Goal: Navigation & Orientation: Find specific page/section

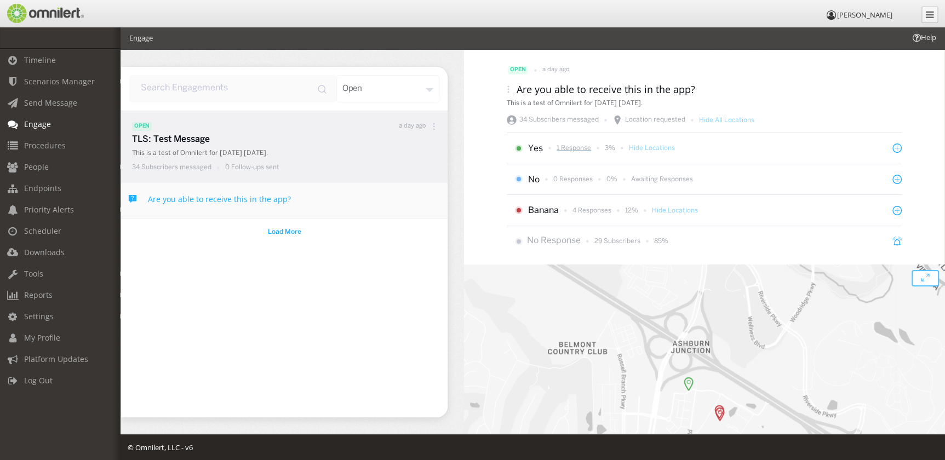
click at [578, 148] on p "1 Response" at bounding box center [574, 148] width 35 height 9
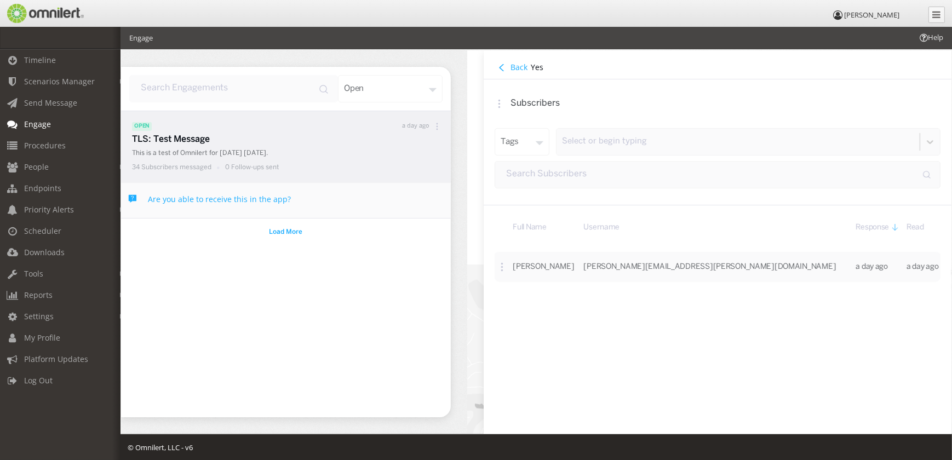
click at [520, 65] on h4 "Back" at bounding box center [519, 67] width 17 height 10
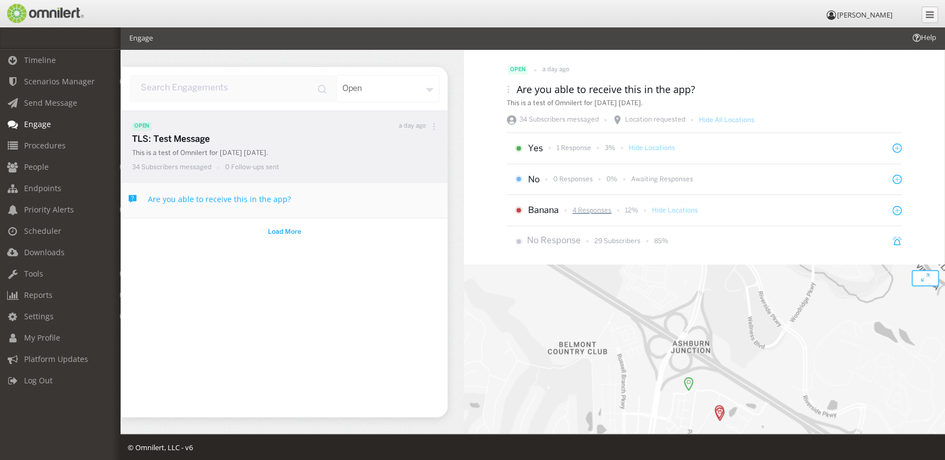
click at [586, 212] on p "4 Responses" at bounding box center [592, 210] width 39 height 9
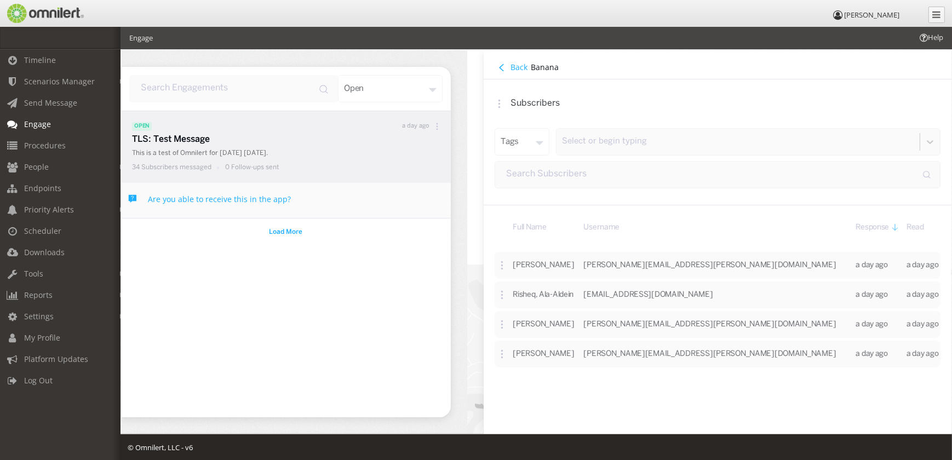
click at [514, 64] on h4 "Back" at bounding box center [519, 67] width 17 height 10
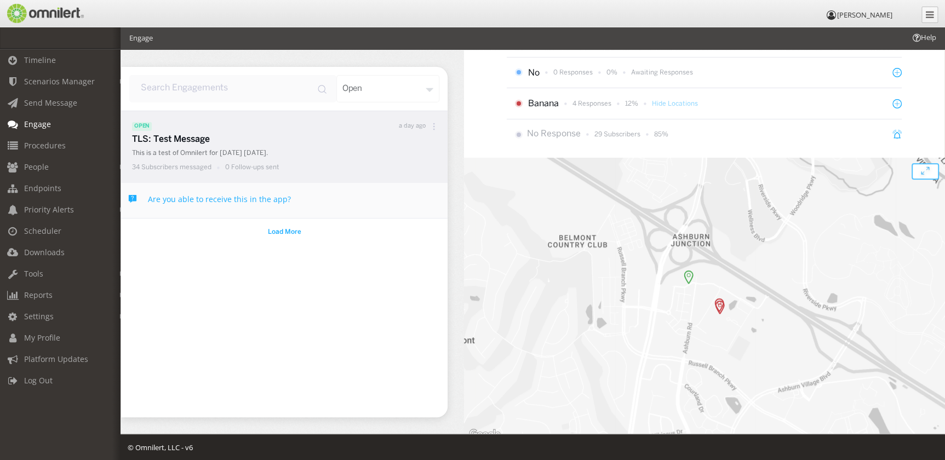
scroll to position [116, 0]
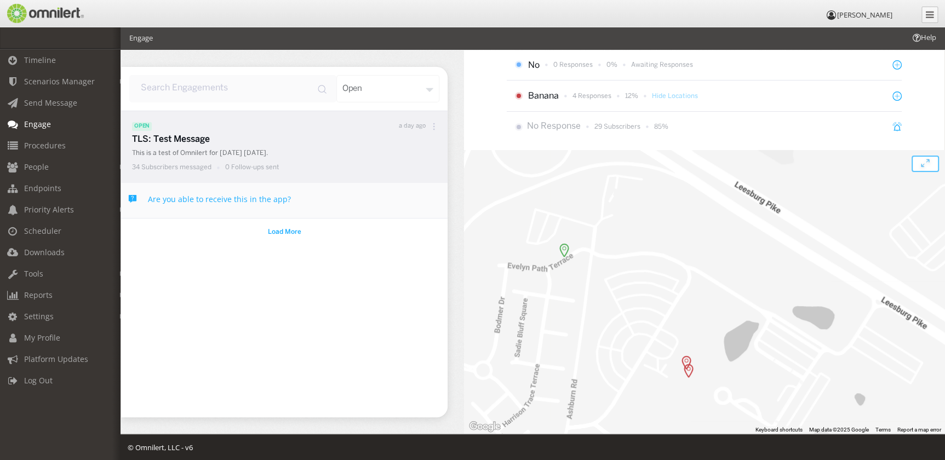
drag, startPoint x: 716, startPoint y: 360, endPoint x: 586, endPoint y: 218, distance: 192.4
click at [586, 218] on div at bounding box center [704, 292] width 481 height 284
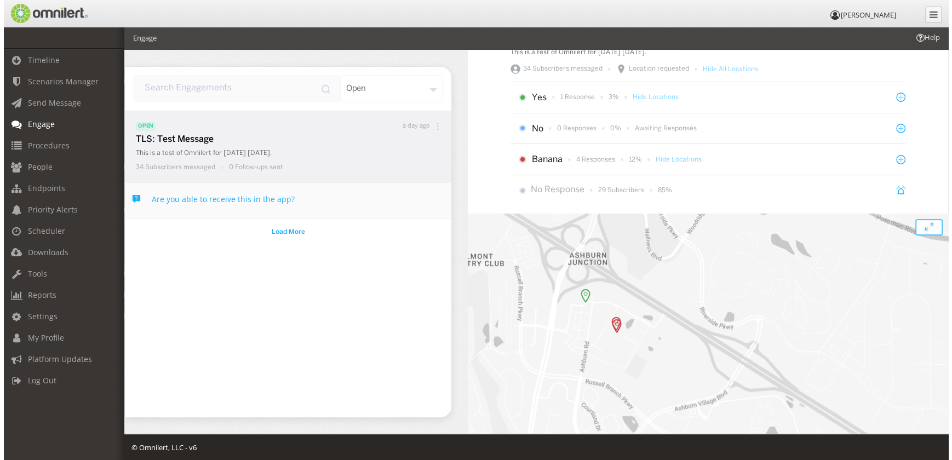
scroll to position [66, 0]
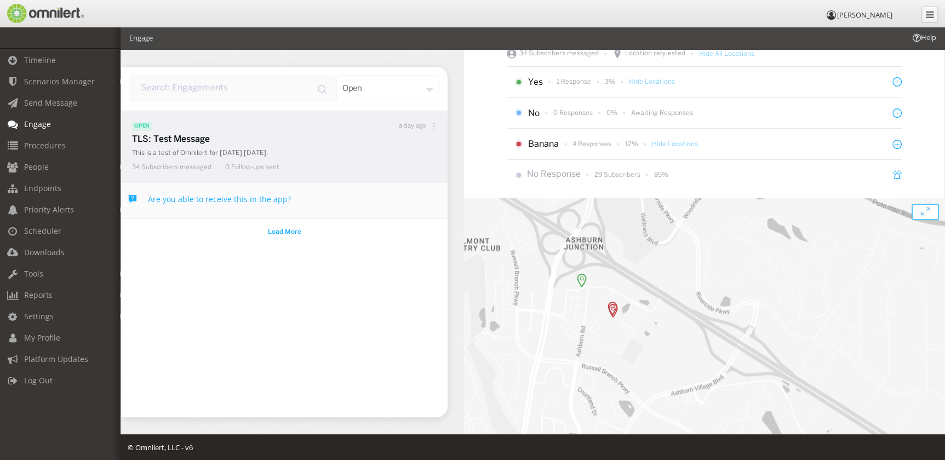
click at [577, 279] on img at bounding box center [582, 280] width 10 height 14
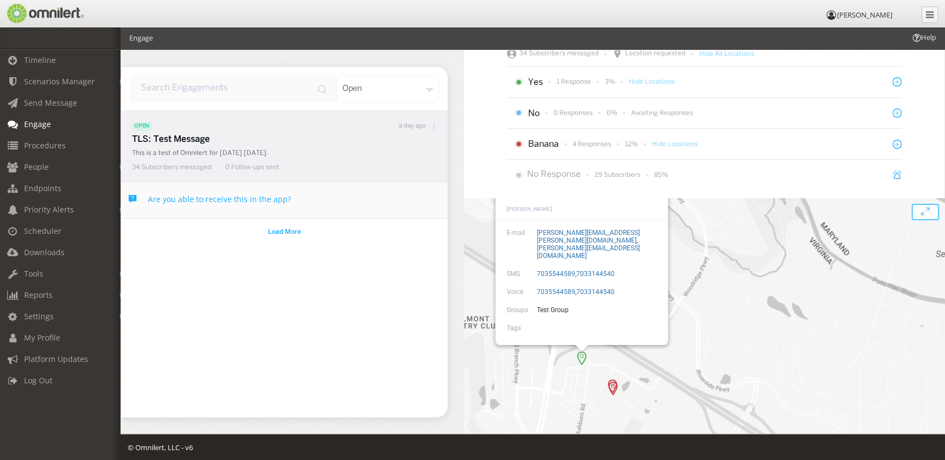
click at [656, 190] on div "open a day ago Are you able to receive this in the app? This is a test of Omnil…" at bounding box center [704, 242] width 481 height 384
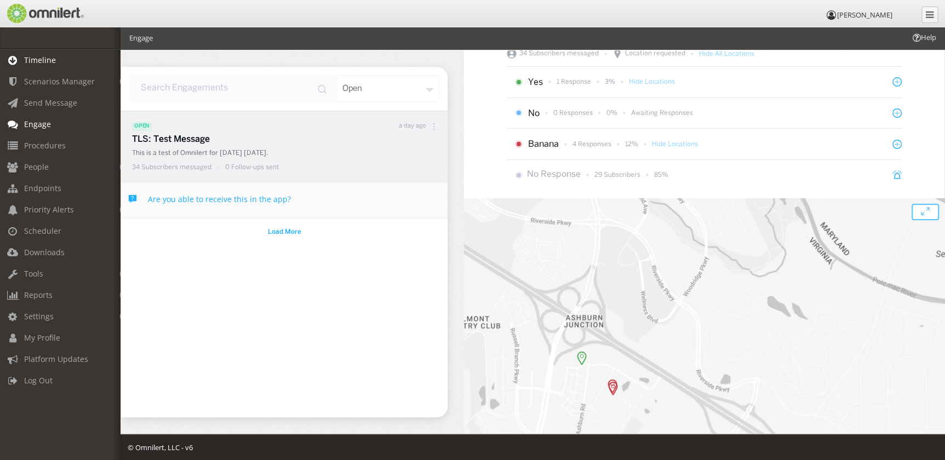
click at [62, 65] on link "Timeline" at bounding box center [65, 59] width 130 height 21
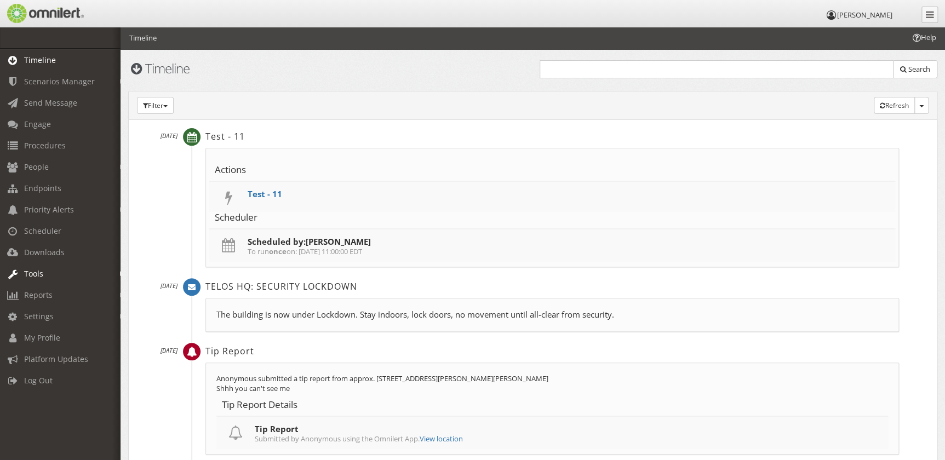
click at [71, 273] on link "Tools" at bounding box center [65, 273] width 130 height 21
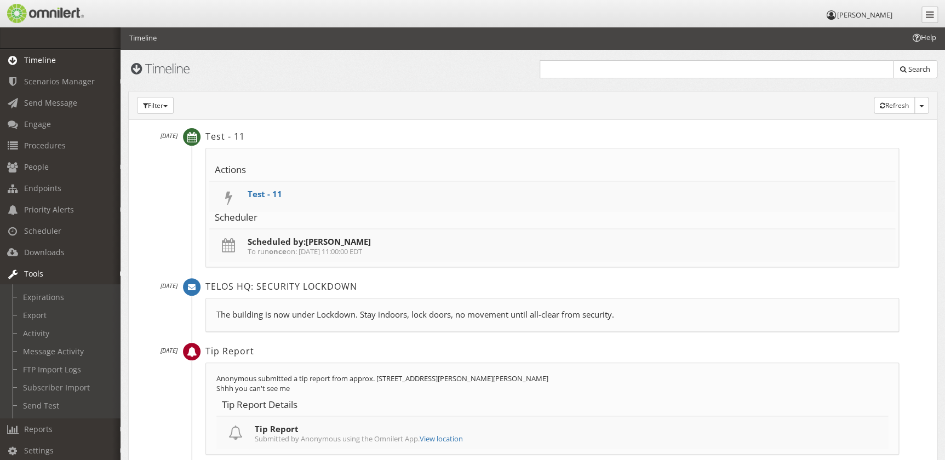
click at [71, 273] on link "Tools" at bounding box center [65, 273] width 130 height 21
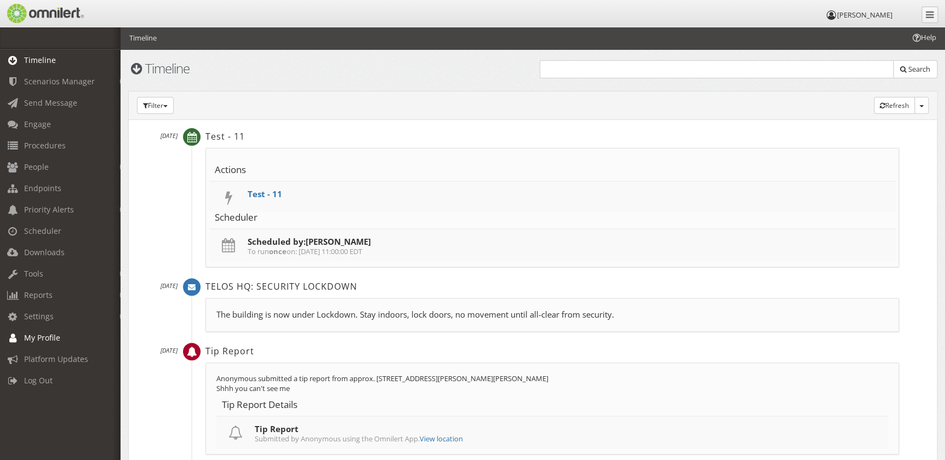
click at [54, 338] on span "My Profile" at bounding box center [42, 338] width 36 height 10
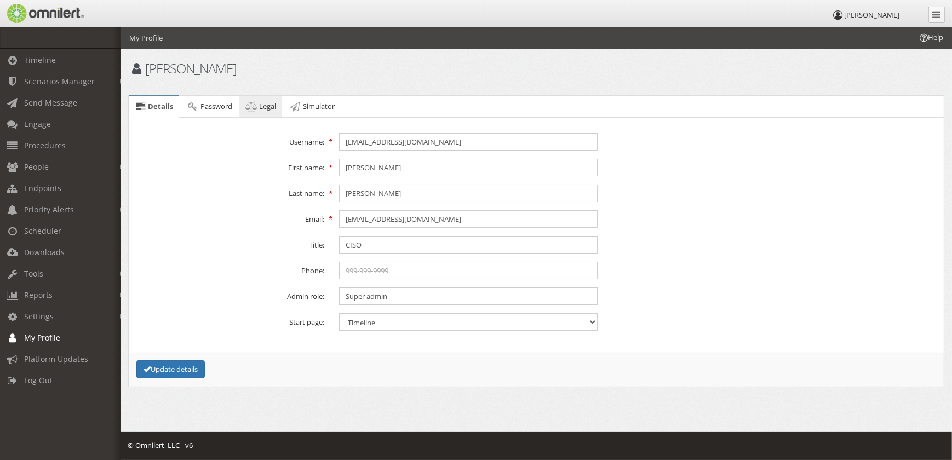
click at [270, 107] on span "Legal" at bounding box center [267, 106] width 17 height 10
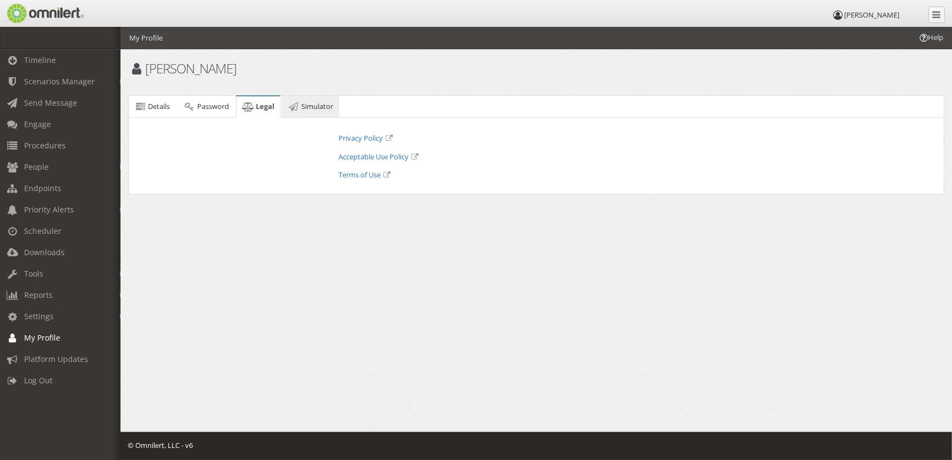
click at [300, 104] on icon at bounding box center [294, 106] width 12 height 7
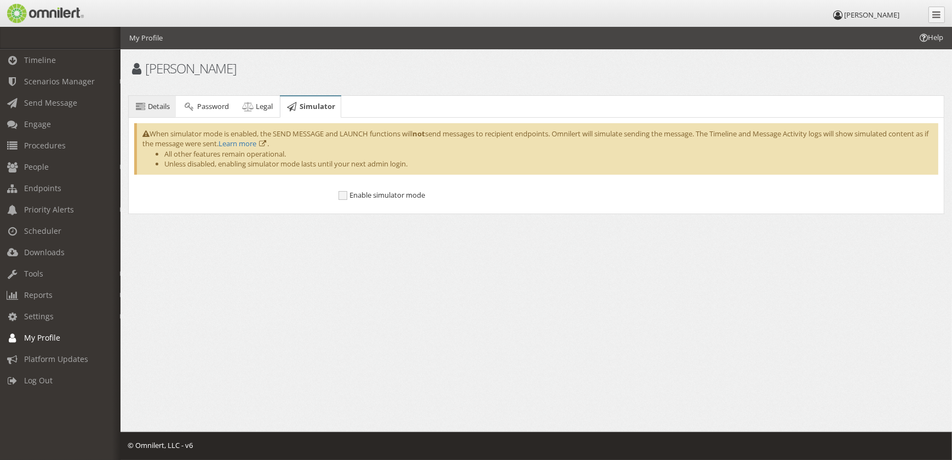
click at [161, 107] on span "Details" at bounding box center [159, 106] width 22 height 10
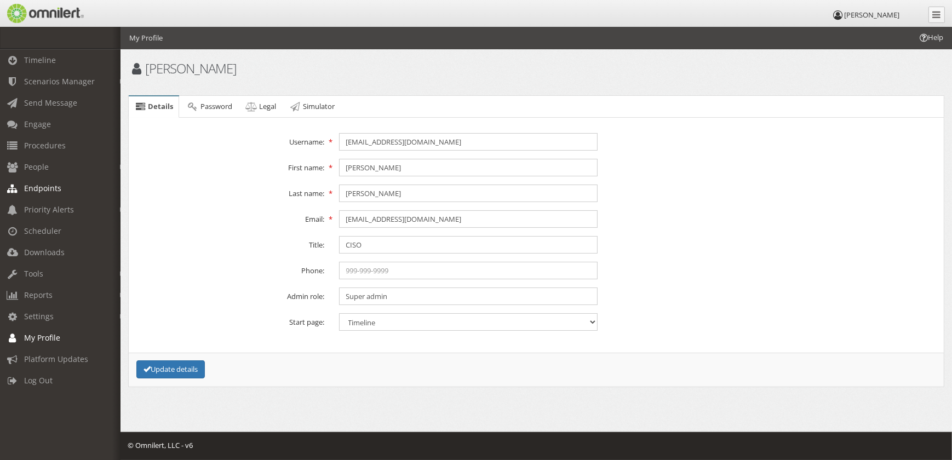
click at [47, 188] on span "Endpoints" at bounding box center [42, 188] width 37 height 10
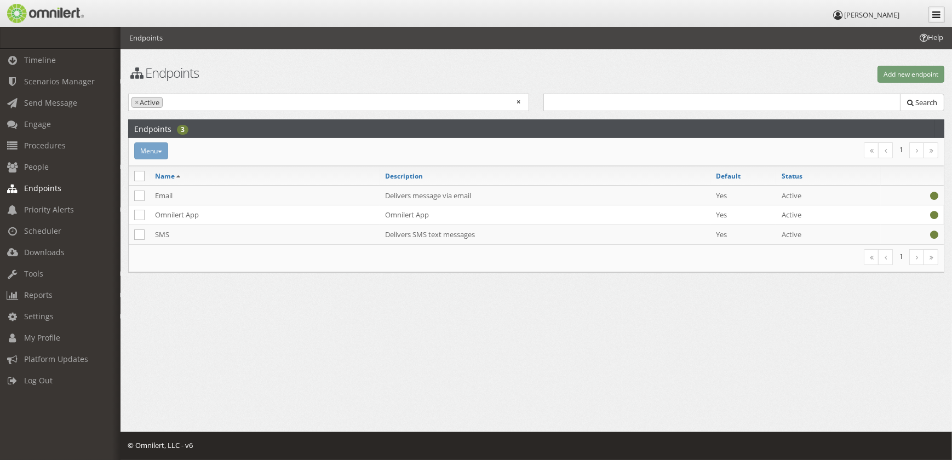
click at [931, 15] on link at bounding box center [937, 15] width 16 height 16
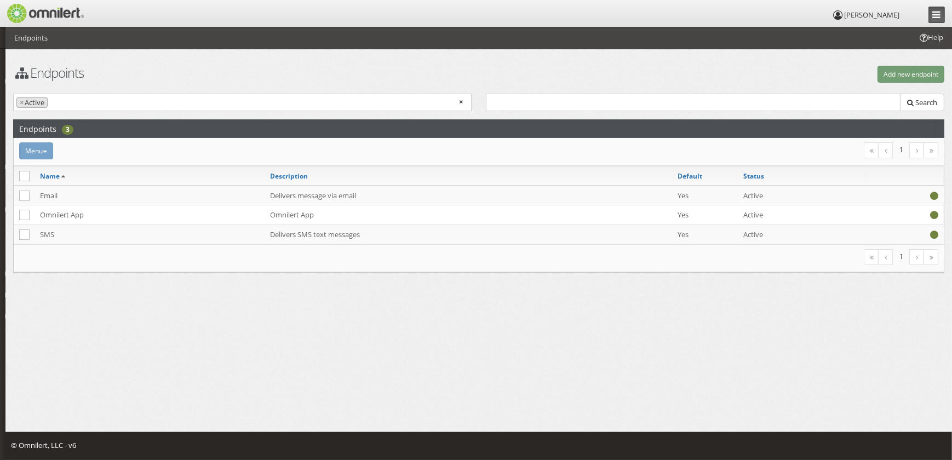
click at [935, 13] on icon at bounding box center [937, 14] width 8 height 9
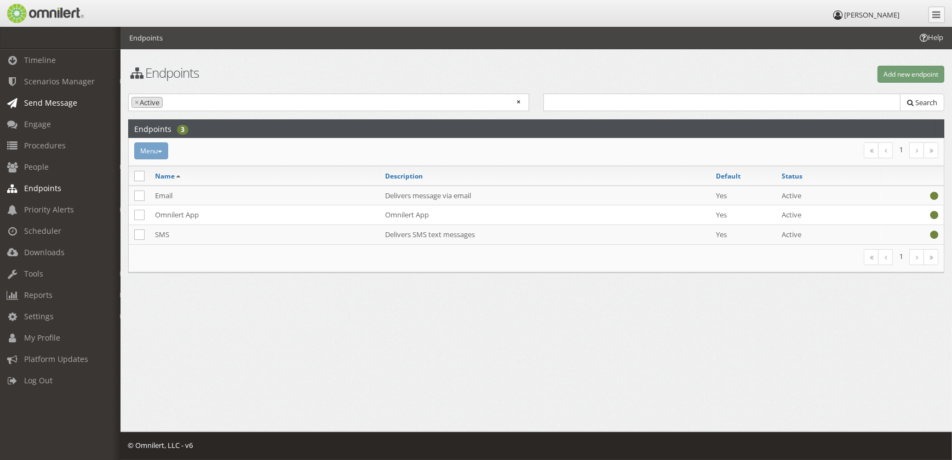
click at [49, 101] on span "Send Message" at bounding box center [50, 103] width 53 height 10
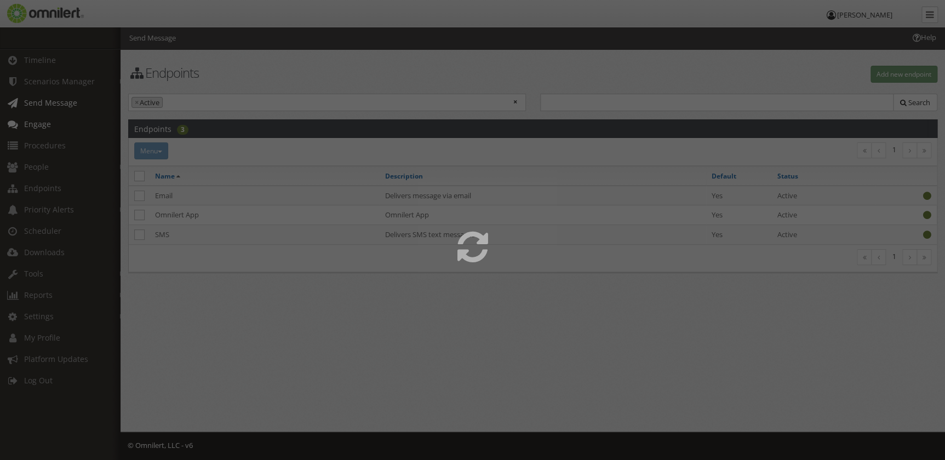
select select
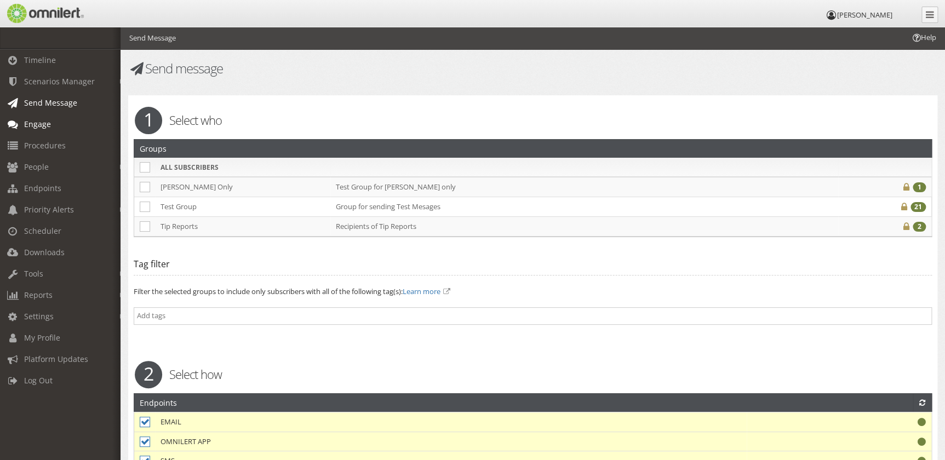
click at [50, 122] on link "Engage" at bounding box center [65, 123] width 130 height 21
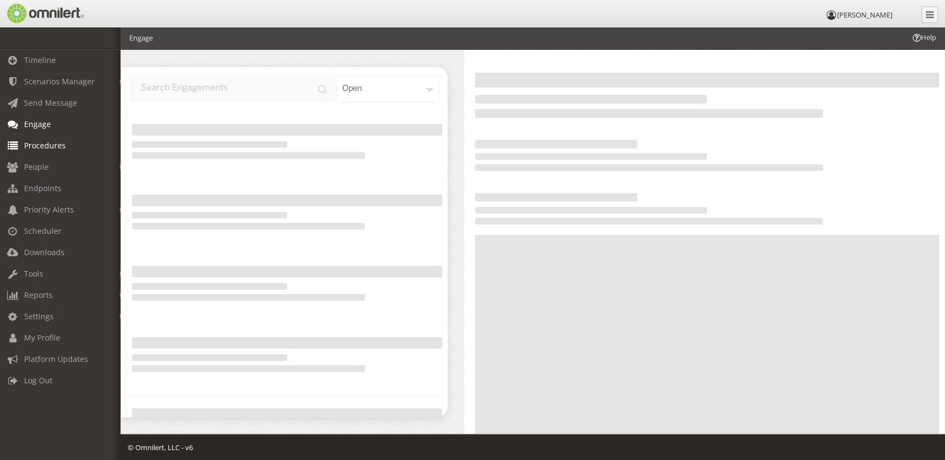
click at [53, 141] on span "Procedures" at bounding box center [45, 145] width 42 height 10
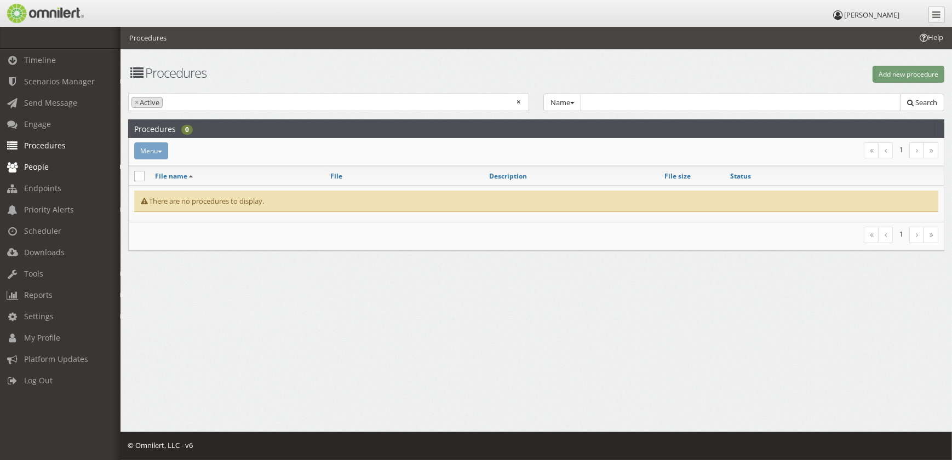
click at [44, 169] on span "People" at bounding box center [36, 167] width 25 height 10
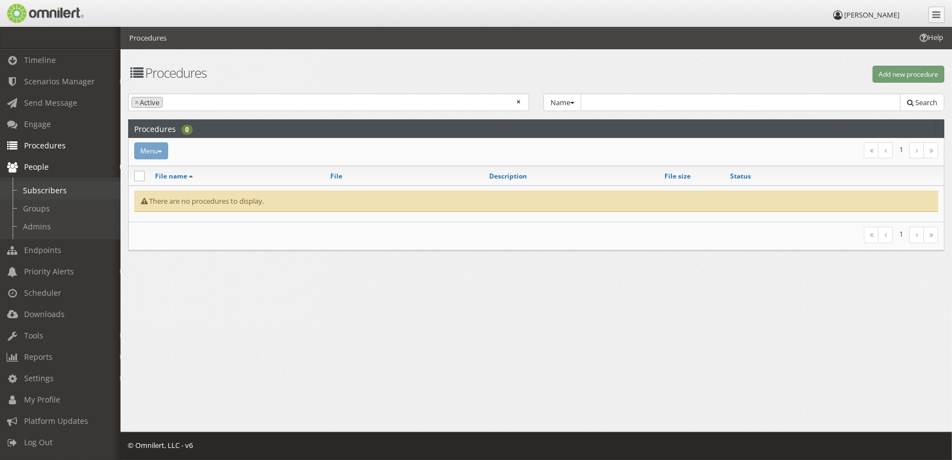
click at [49, 190] on link "Subscribers" at bounding box center [65, 190] width 130 height 18
select select
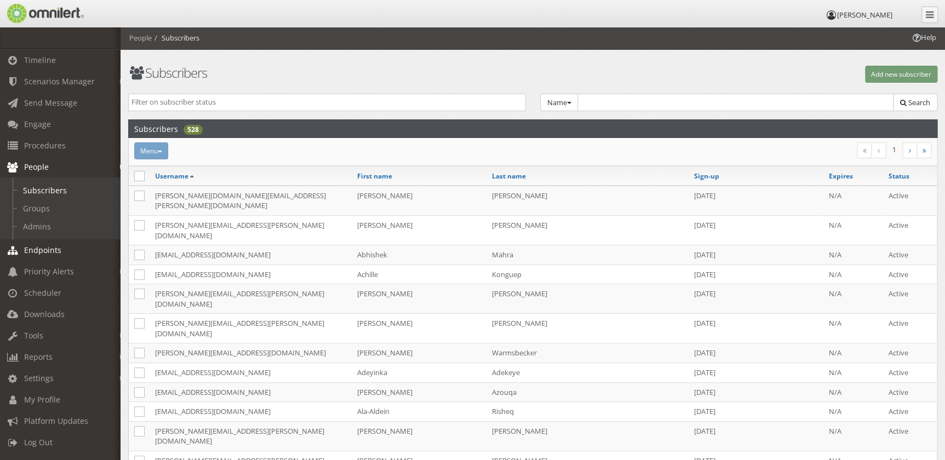
click at [60, 244] on link "Endpoints" at bounding box center [65, 249] width 130 height 21
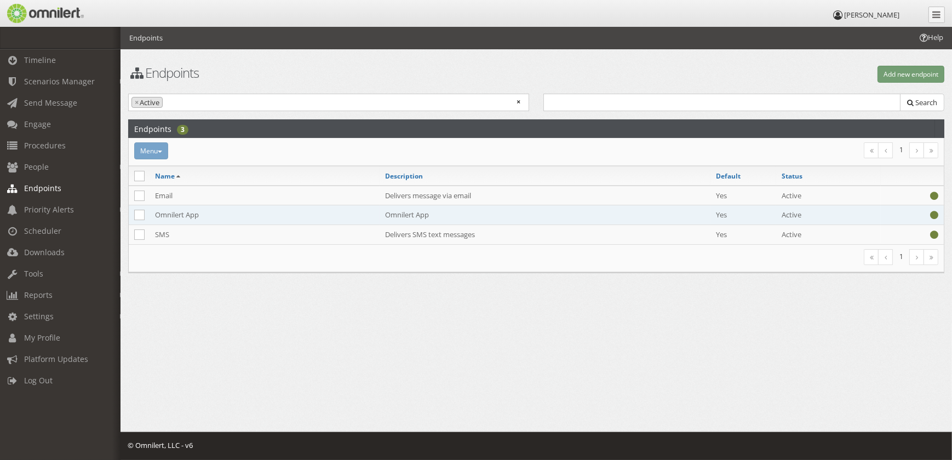
click at [190, 218] on td "Omnilert App" at bounding box center [265, 215] width 230 height 20
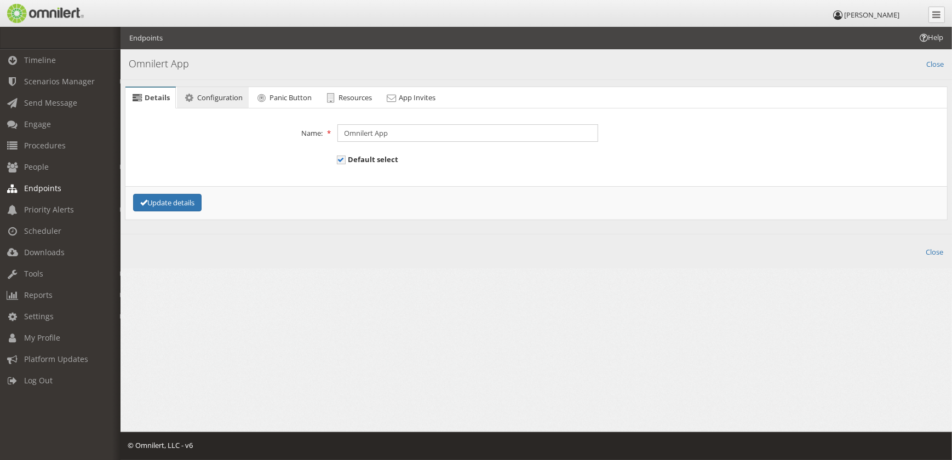
click at [220, 100] on span "Configuration" at bounding box center [219, 98] width 45 height 10
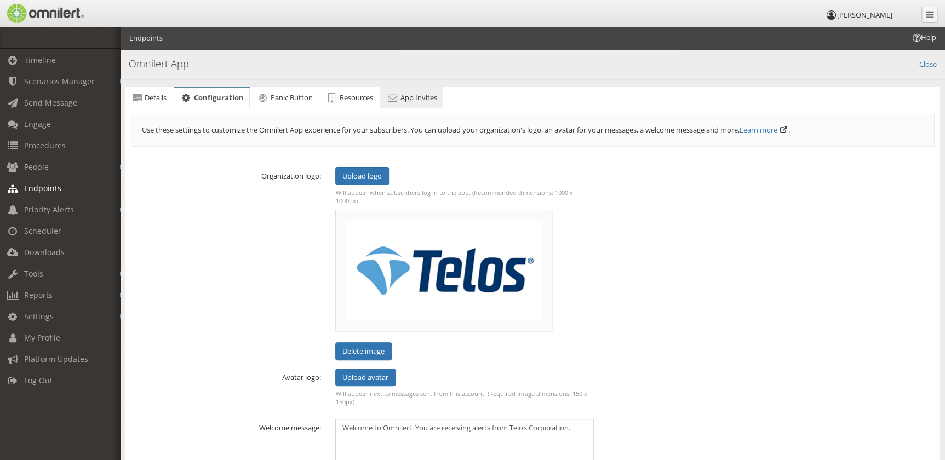
click at [414, 100] on span "App Invites" at bounding box center [418, 98] width 37 height 10
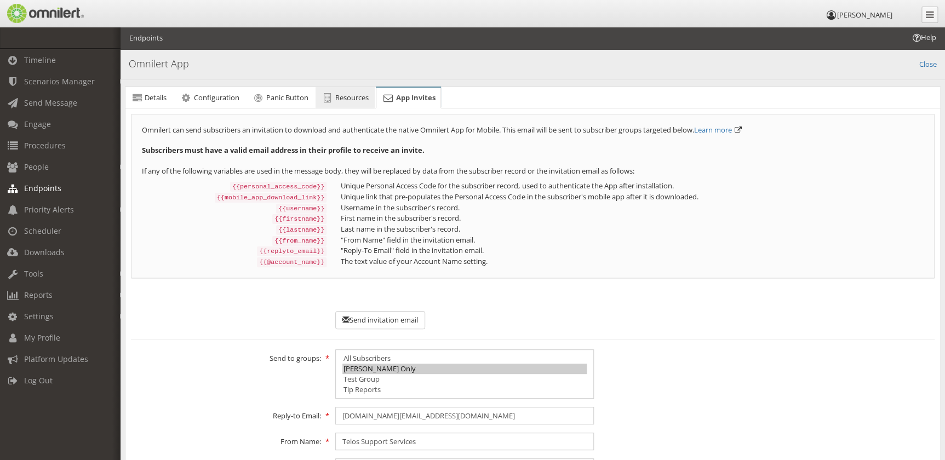
click at [351, 95] on span "Resources" at bounding box center [351, 98] width 33 height 10
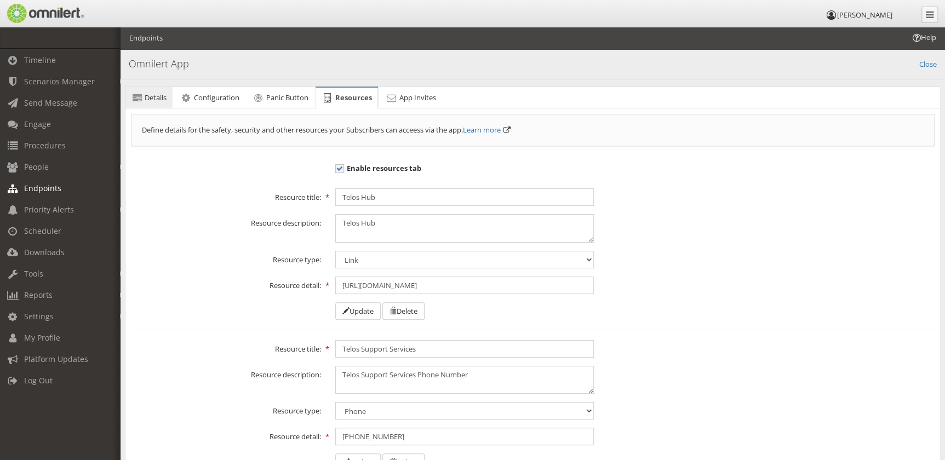
click at [141, 94] on icon at bounding box center [137, 97] width 12 height 7
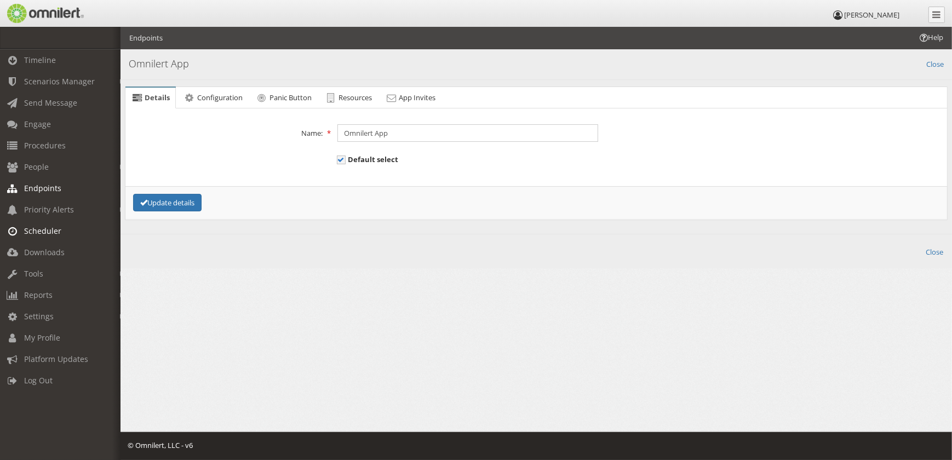
click at [55, 230] on span "Scheduler" at bounding box center [42, 231] width 37 height 10
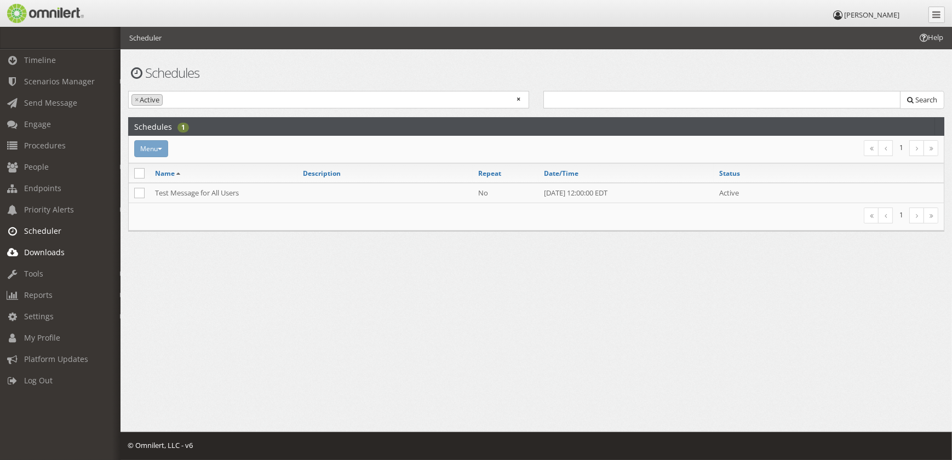
click at [55, 248] on span "Downloads" at bounding box center [44, 252] width 41 height 10
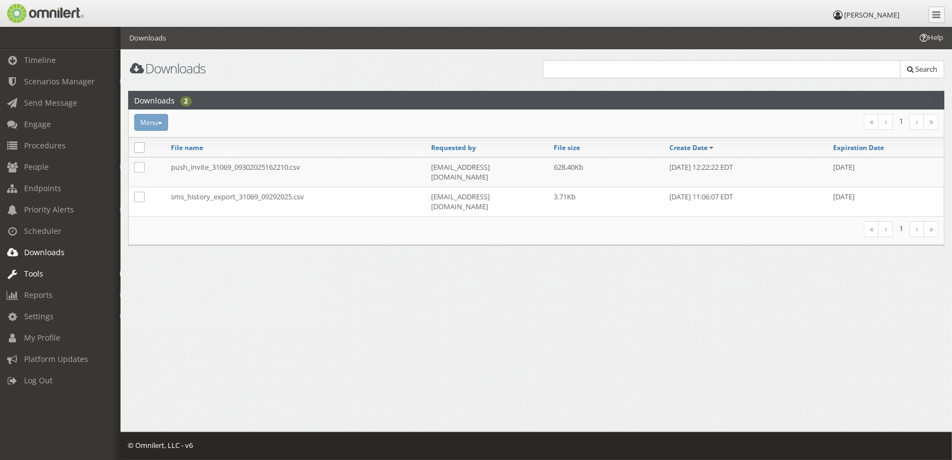
click at [42, 274] on span "Tools" at bounding box center [33, 273] width 19 height 10
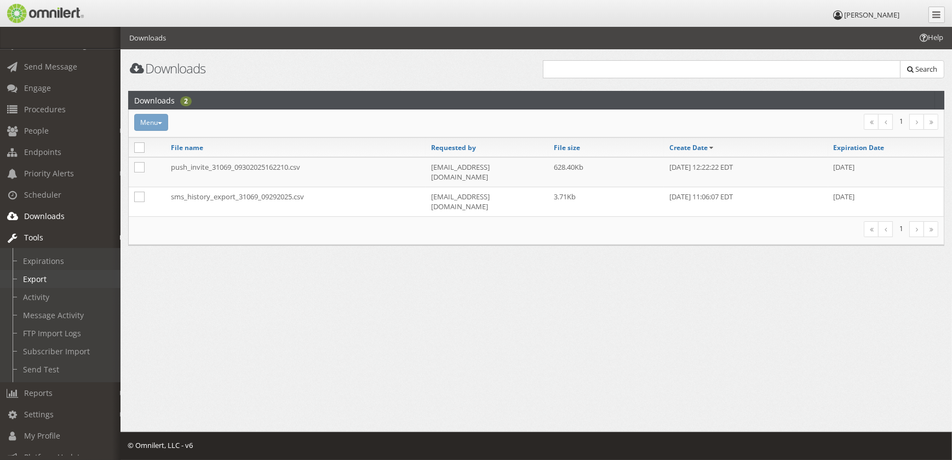
scroll to position [78, 0]
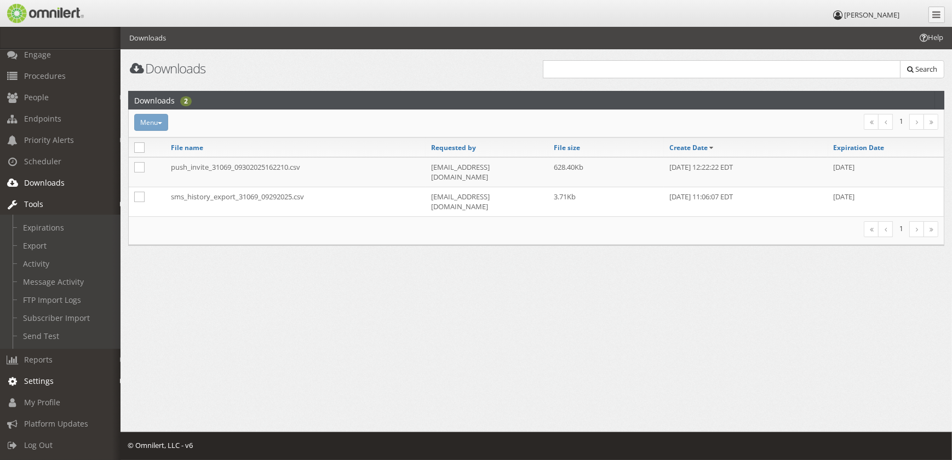
click at [55, 370] on link "Settings" at bounding box center [65, 380] width 130 height 21
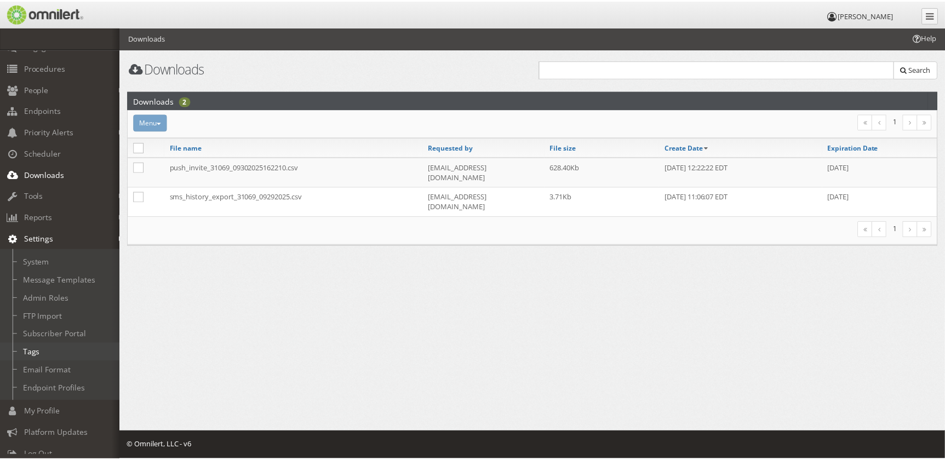
scroll to position [96, 0]
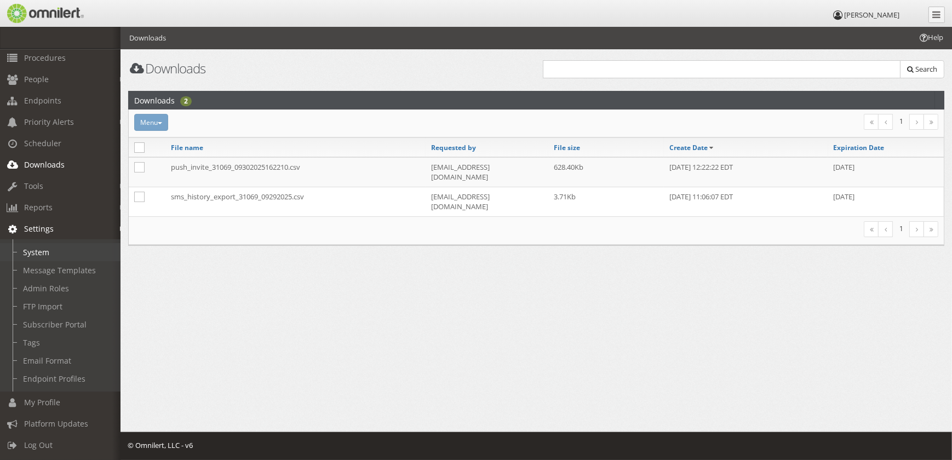
click at [52, 243] on link "System" at bounding box center [65, 252] width 130 height 18
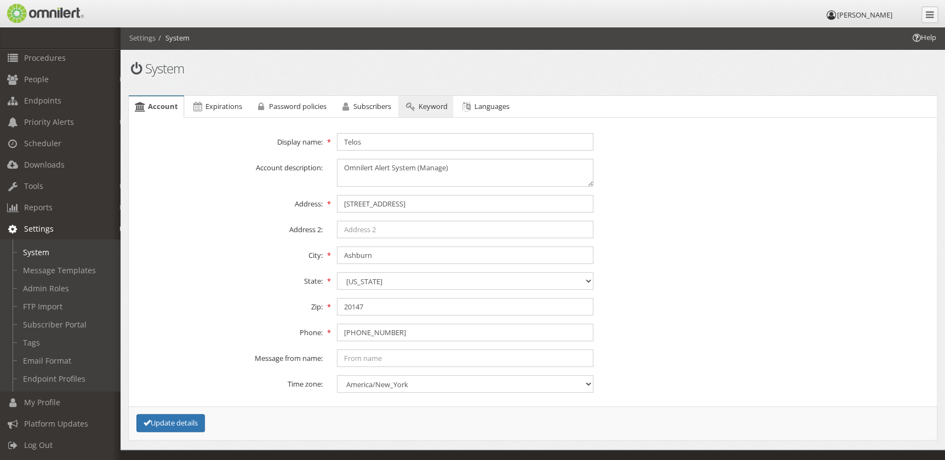
click at [433, 107] on span "Keyword" at bounding box center [432, 106] width 29 height 10
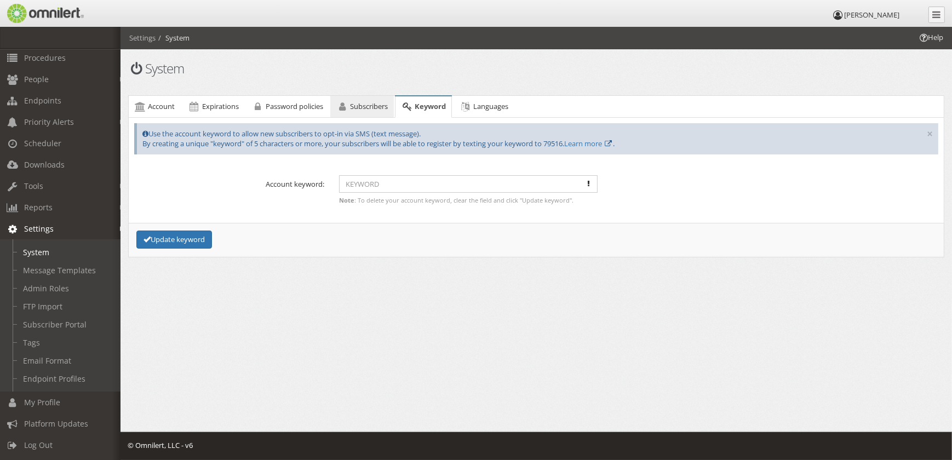
click at [374, 104] on span "Subscribers" at bounding box center [369, 106] width 38 height 10
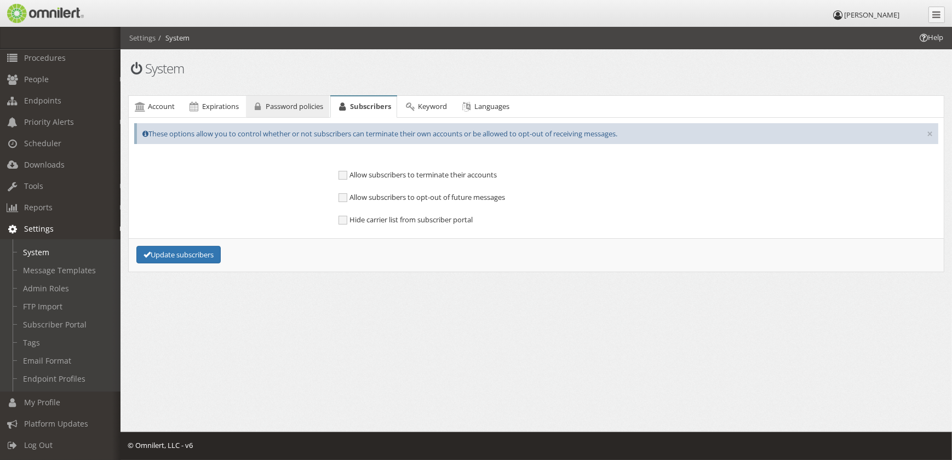
click at [323, 104] on span "Password policies" at bounding box center [295, 106] width 58 height 10
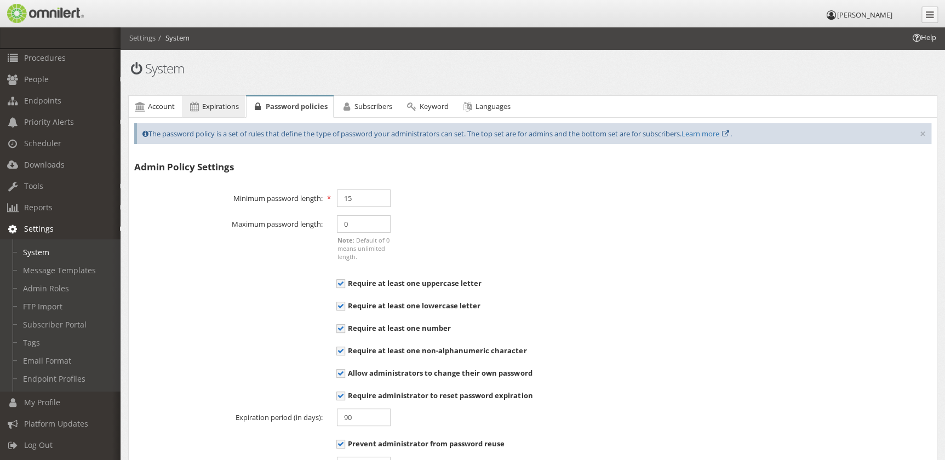
click at [216, 104] on span "Expirations" at bounding box center [220, 106] width 37 height 10
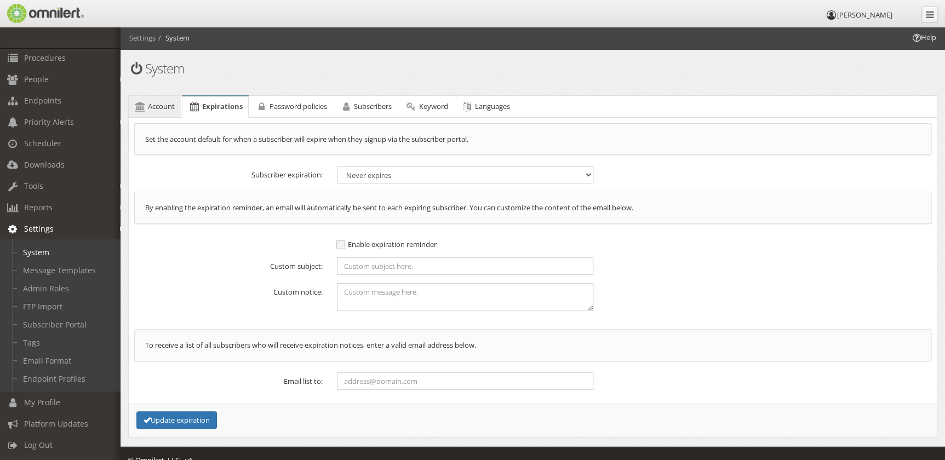
click at [165, 107] on span "Account" at bounding box center [161, 106] width 27 height 10
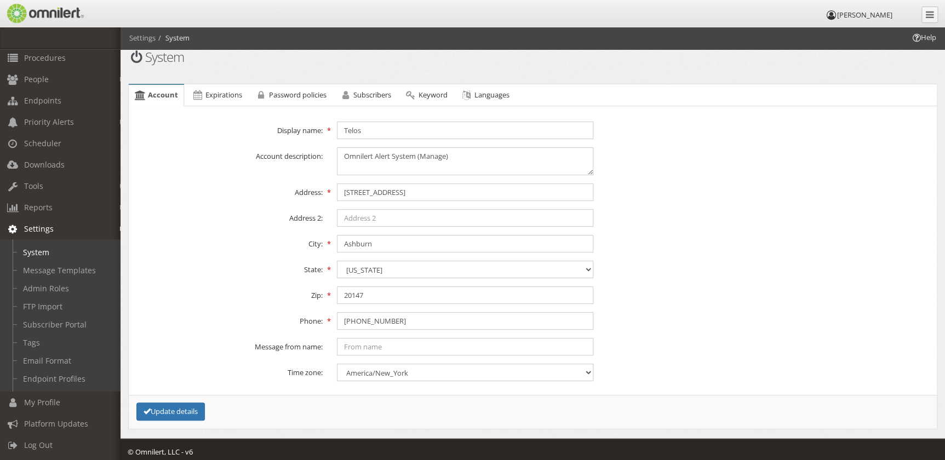
scroll to position [17, 0]
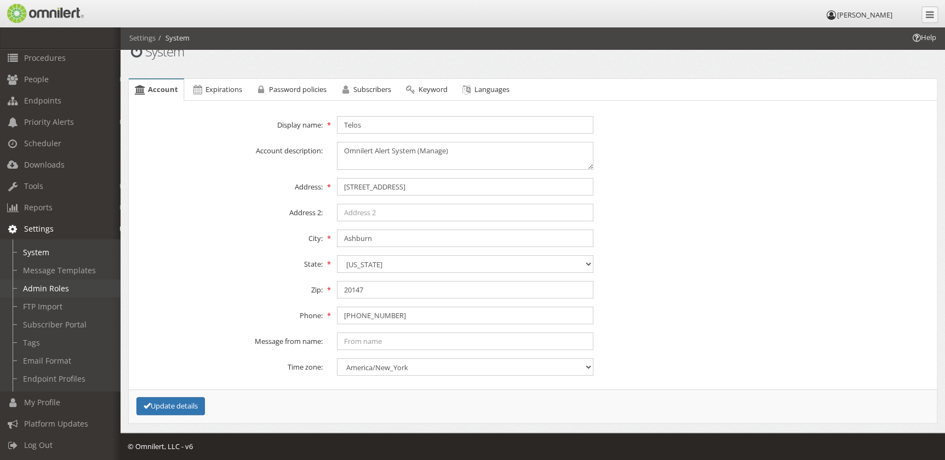
click at [62, 279] on link "Admin Roles" at bounding box center [65, 288] width 130 height 18
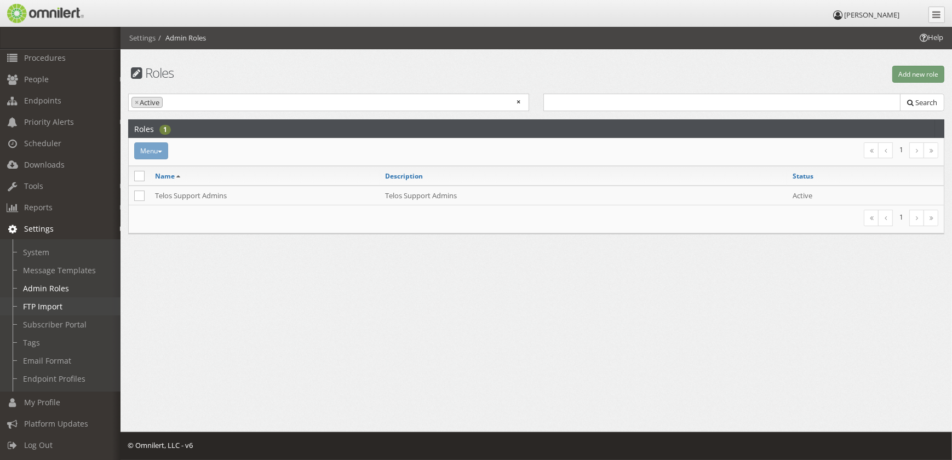
click at [55, 298] on link "FTP Import" at bounding box center [65, 307] width 130 height 18
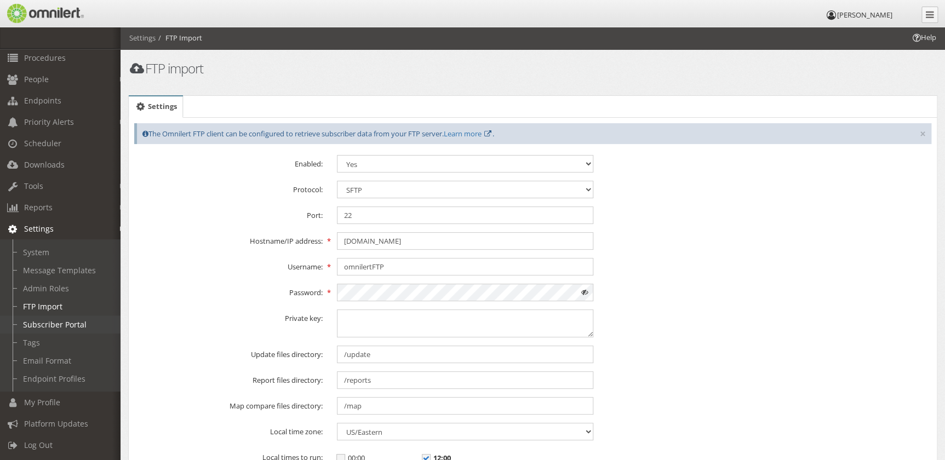
click at [75, 316] on link "Subscriber Portal" at bounding box center [65, 325] width 130 height 18
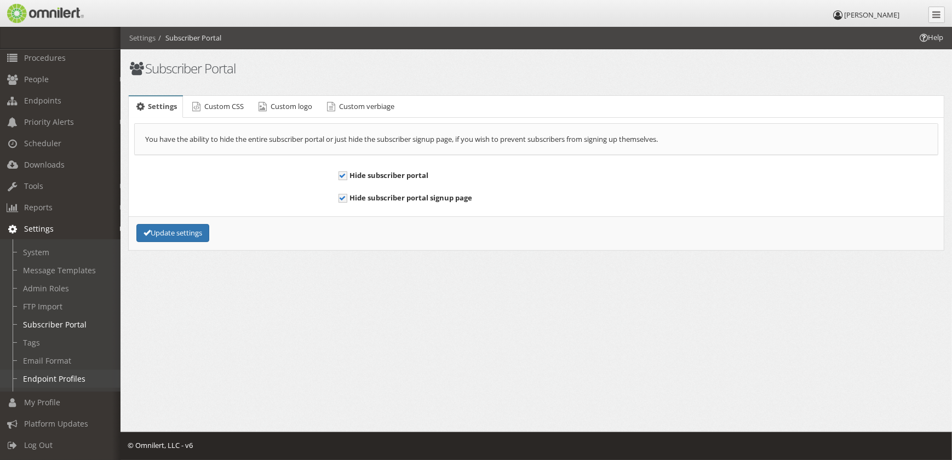
click at [68, 373] on link "Endpoint Profiles" at bounding box center [65, 379] width 130 height 18
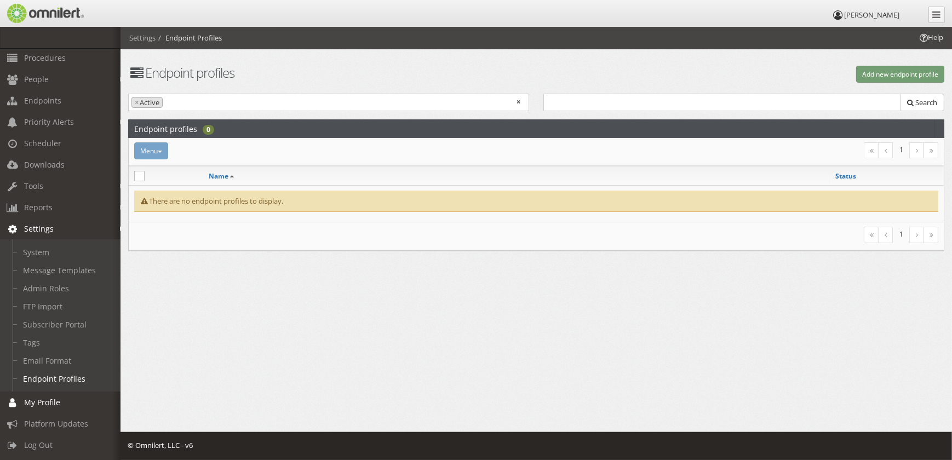
click at [49, 398] on span "My Profile" at bounding box center [42, 402] width 36 height 10
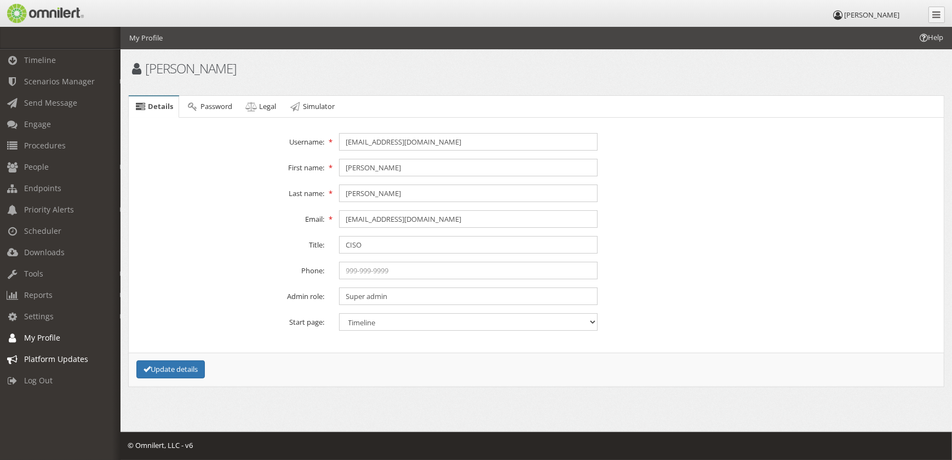
click at [78, 363] on span "Platform Updates" at bounding box center [56, 359] width 64 height 10
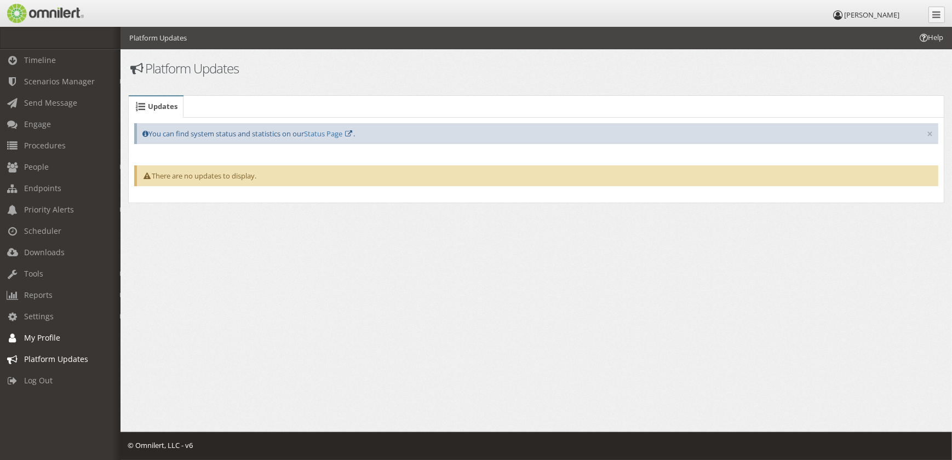
click at [48, 338] on span "My Profile" at bounding box center [42, 338] width 36 height 10
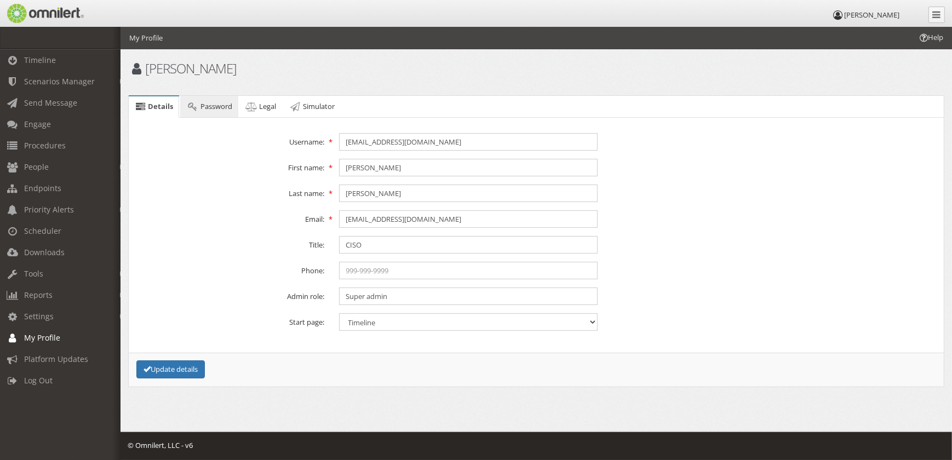
click at [188, 97] on link "Password" at bounding box center [209, 107] width 58 height 22
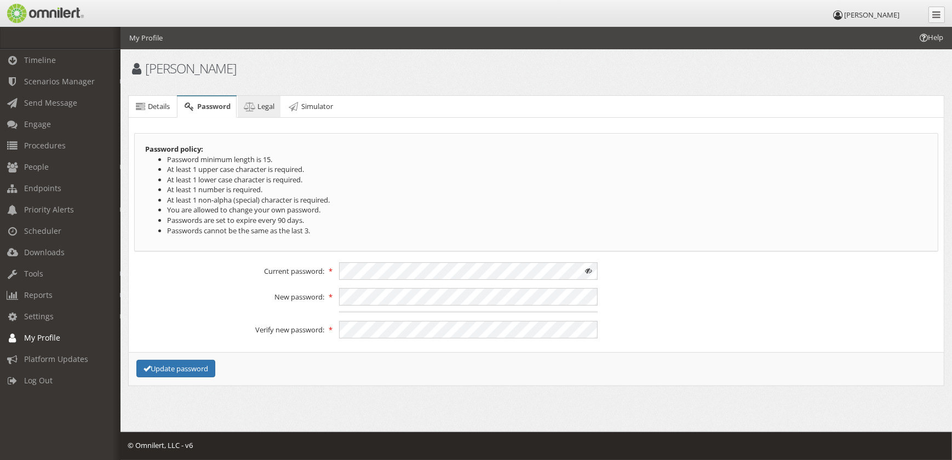
click at [256, 98] on link "Legal" at bounding box center [259, 107] width 43 height 22
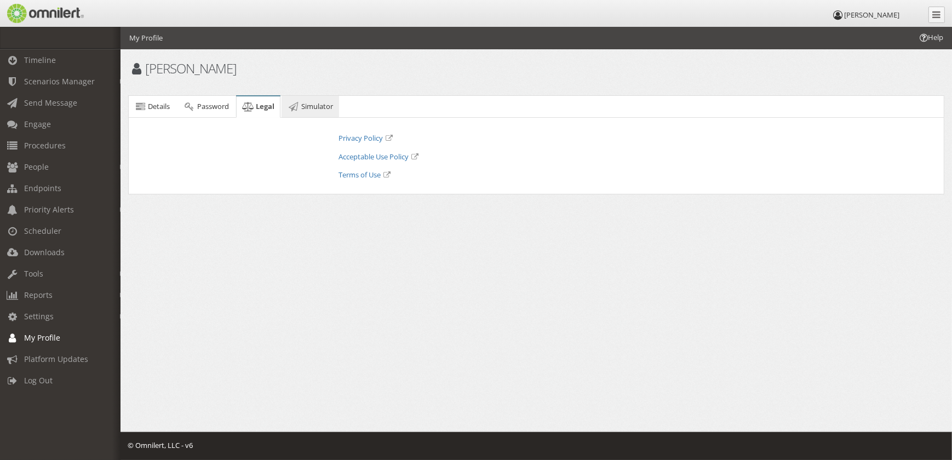
click at [314, 104] on span "Simulator" at bounding box center [317, 106] width 32 height 10
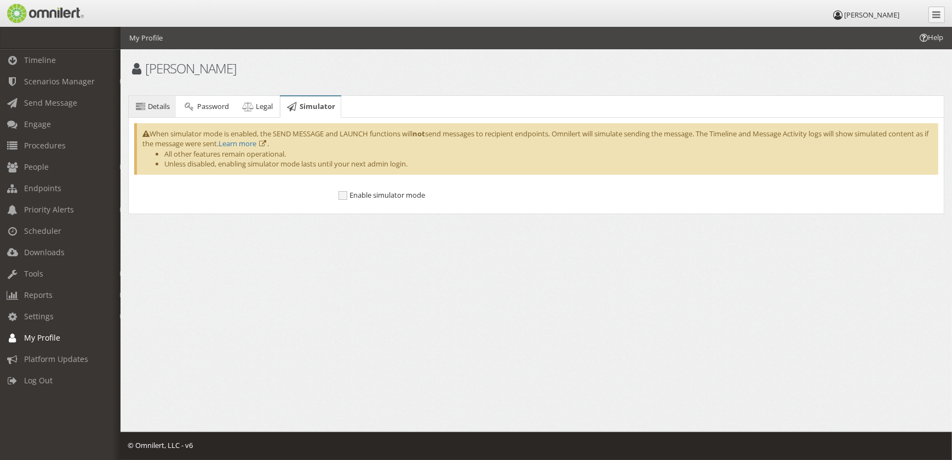
click at [161, 105] on span "Details" at bounding box center [159, 106] width 22 height 10
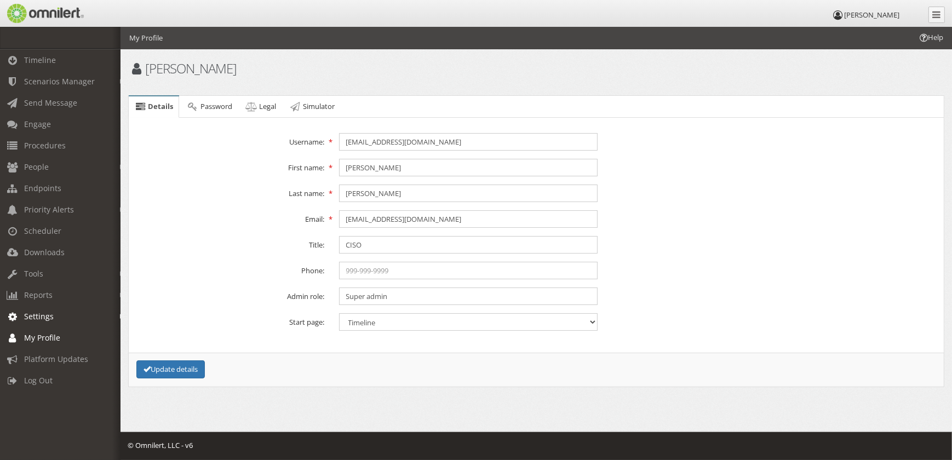
click at [42, 312] on span "Settings" at bounding box center [39, 316] width 30 height 10
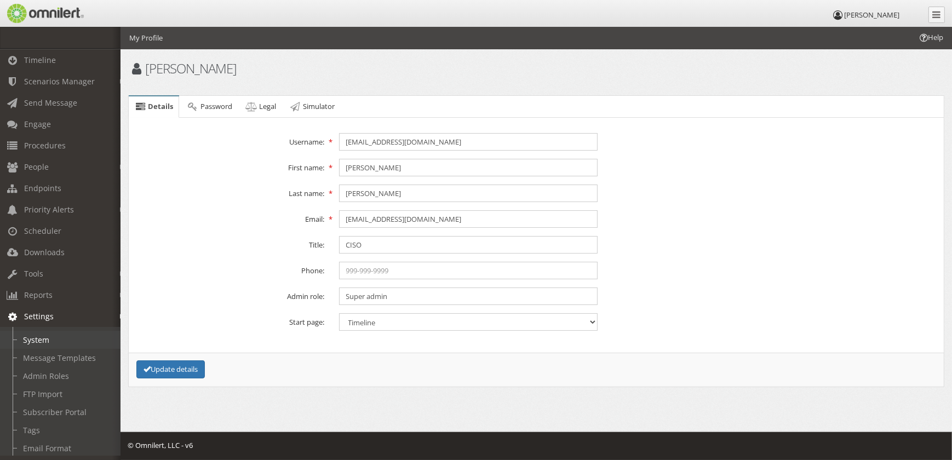
click at [61, 340] on link "System" at bounding box center [65, 340] width 130 height 18
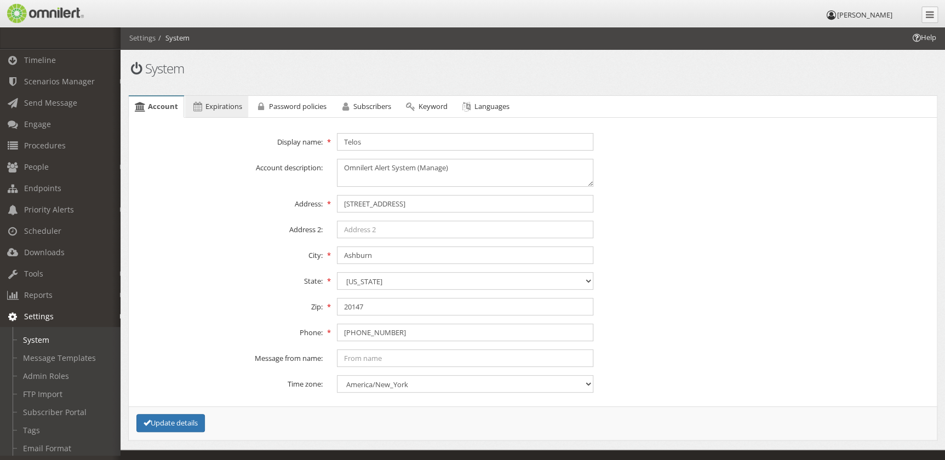
click at [230, 99] on link "Expirations" at bounding box center [216, 107] width 62 height 22
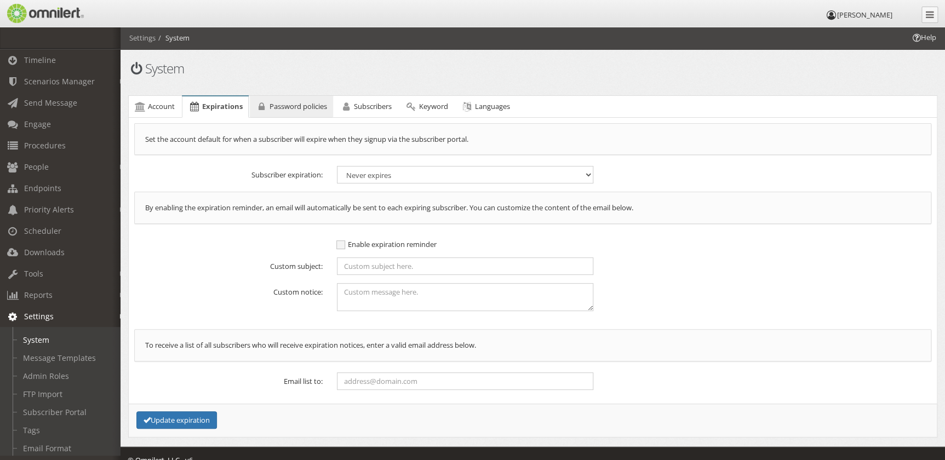
click at [291, 104] on span "Password policies" at bounding box center [299, 106] width 58 height 10
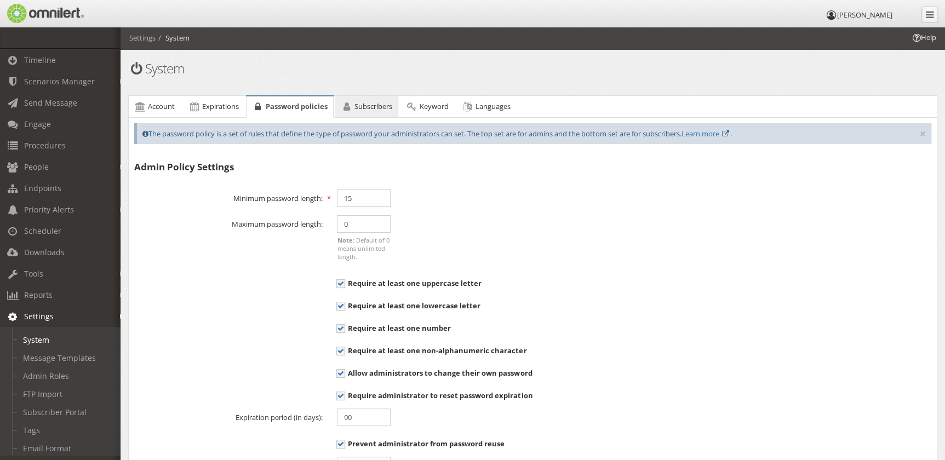
click at [346, 104] on icon at bounding box center [347, 106] width 12 height 7
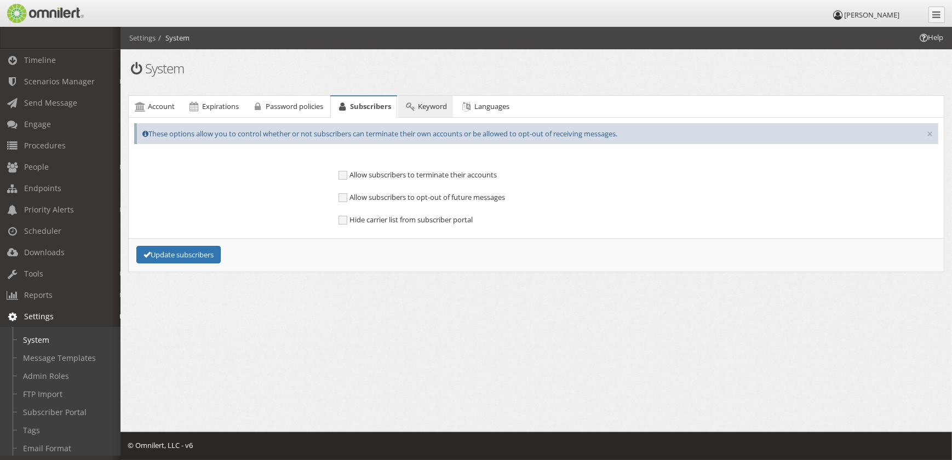
click at [416, 103] on icon at bounding box center [410, 106] width 12 height 7
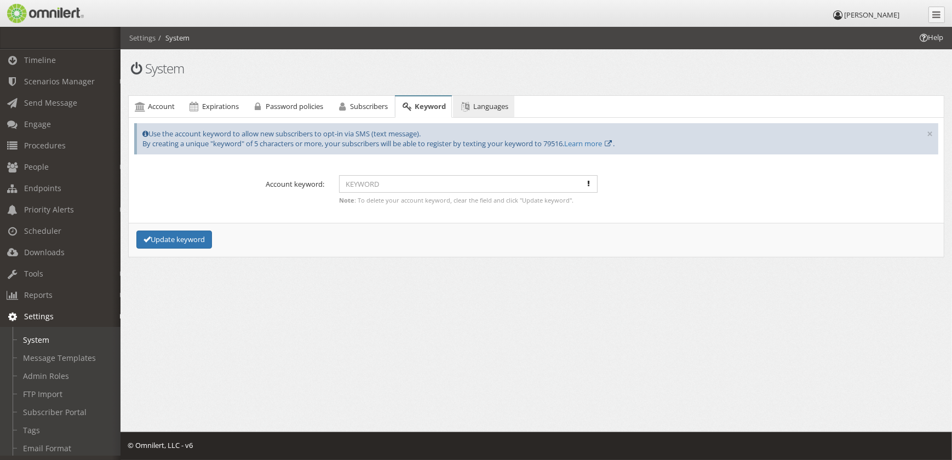
click at [487, 101] on span "Languages" at bounding box center [490, 106] width 35 height 10
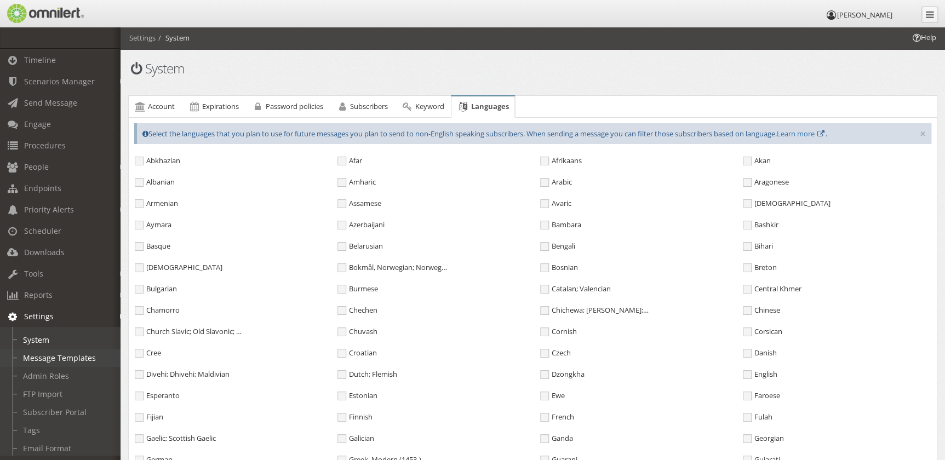
click at [60, 359] on link "Message Templates" at bounding box center [65, 358] width 130 height 18
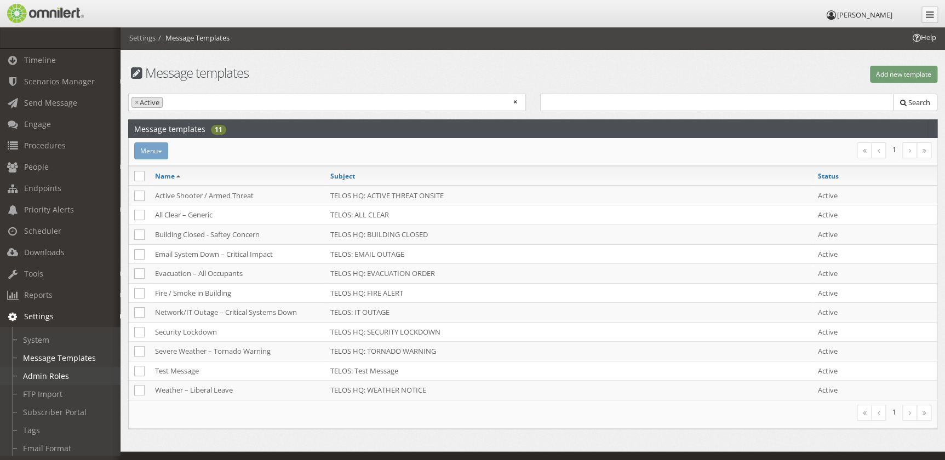
click at [56, 378] on link "Admin Roles" at bounding box center [65, 376] width 130 height 18
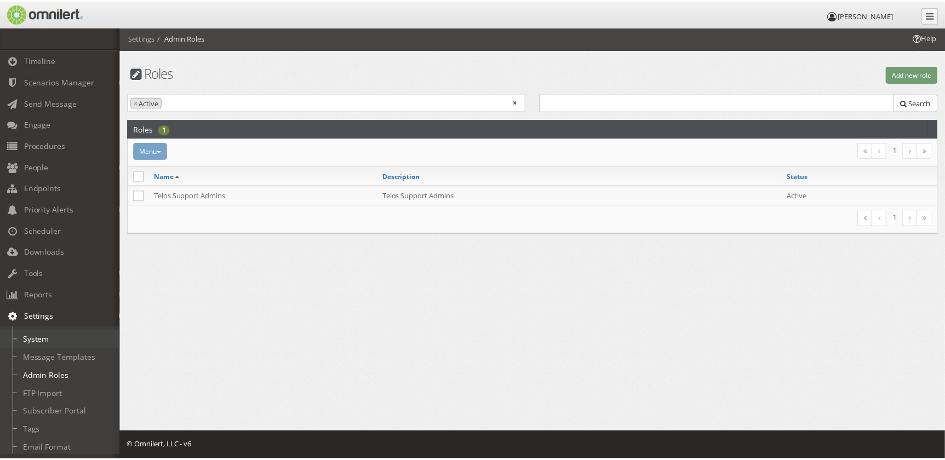
scroll to position [96, 0]
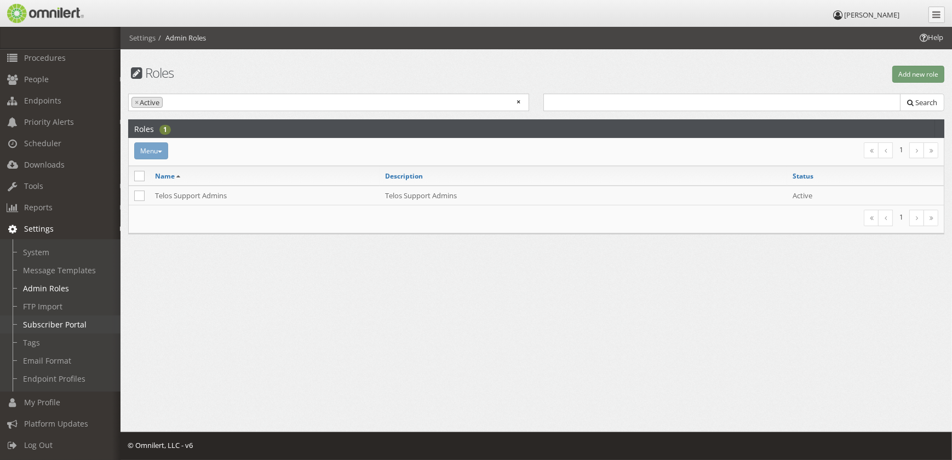
click at [77, 316] on link "Subscriber Portal" at bounding box center [65, 325] width 130 height 18
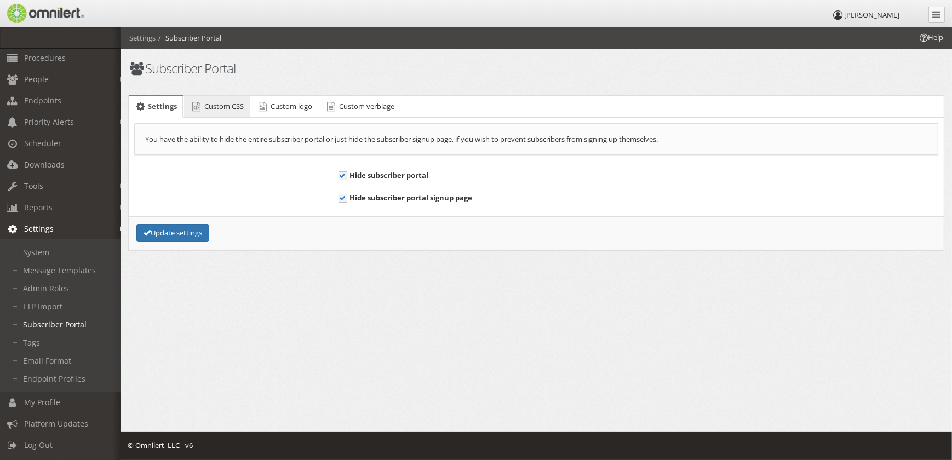
click at [233, 104] on span "Custom CSS" at bounding box center [223, 106] width 39 height 10
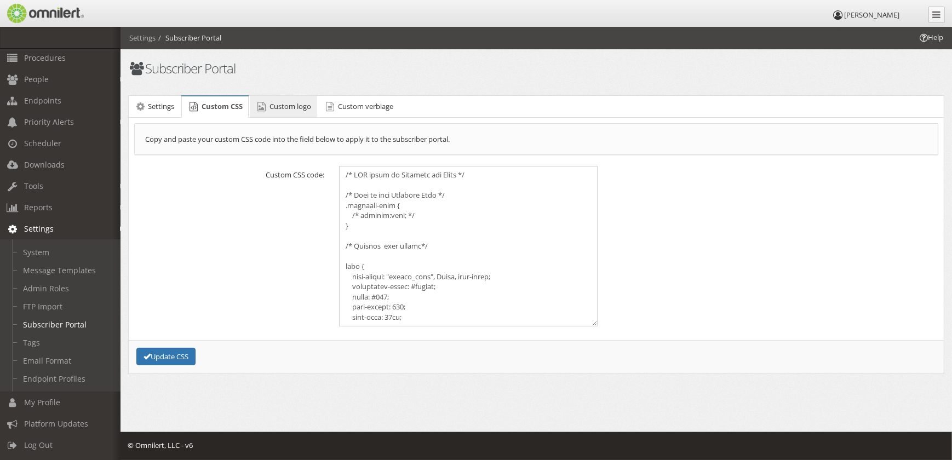
click at [288, 104] on span "Custom logo" at bounding box center [291, 106] width 42 height 10
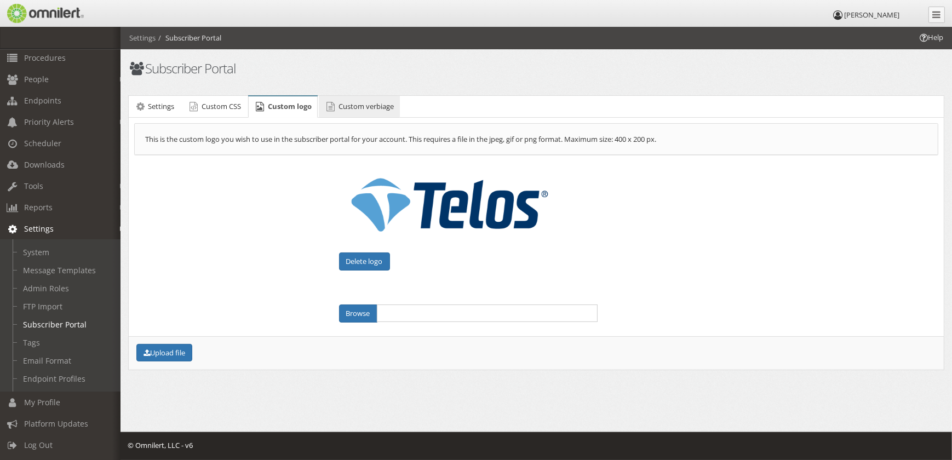
click at [348, 104] on span "Custom verbiage" at bounding box center [366, 106] width 55 height 10
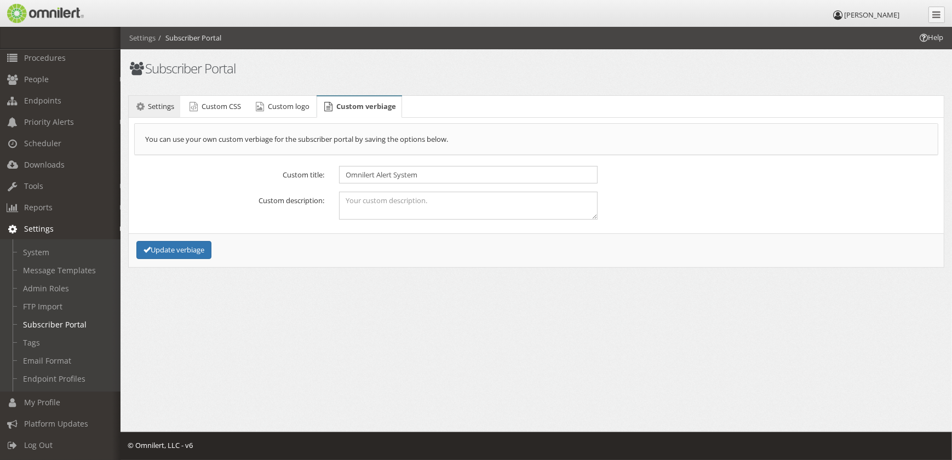
click at [170, 107] on span "Settings" at bounding box center [161, 106] width 26 height 10
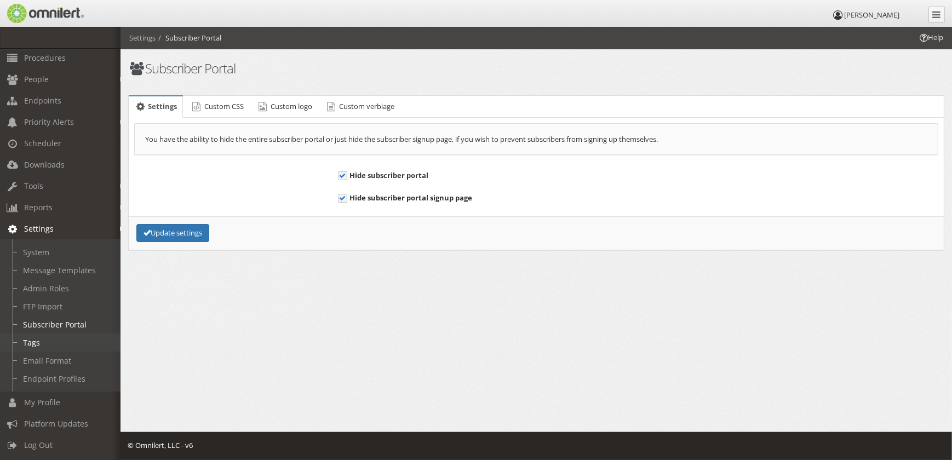
click at [61, 340] on link "Tags" at bounding box center [65, 343] width 130 height 18
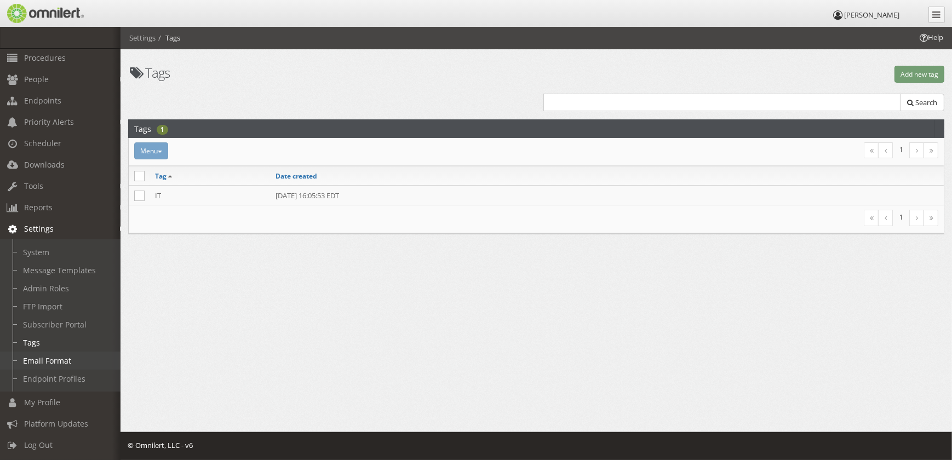
click at [61, 352] on link "Email Format" at bounding box center [65, 361] width 130 height 18
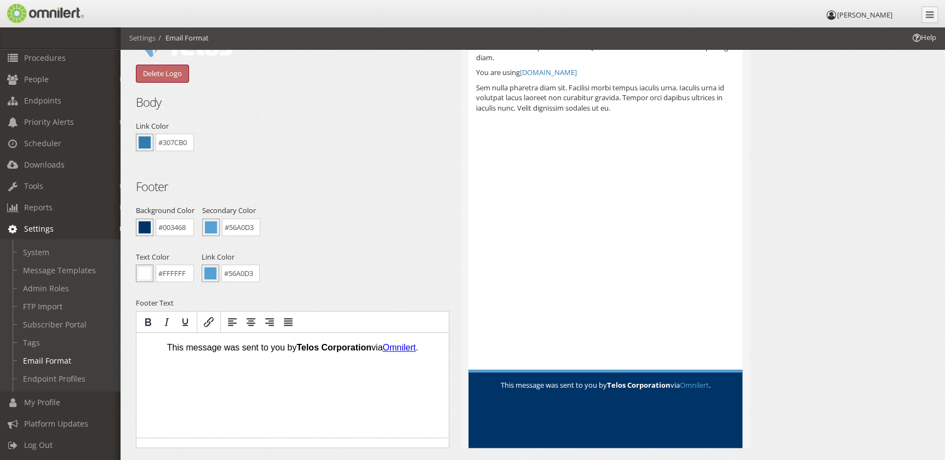
scroll to position [221, 0]
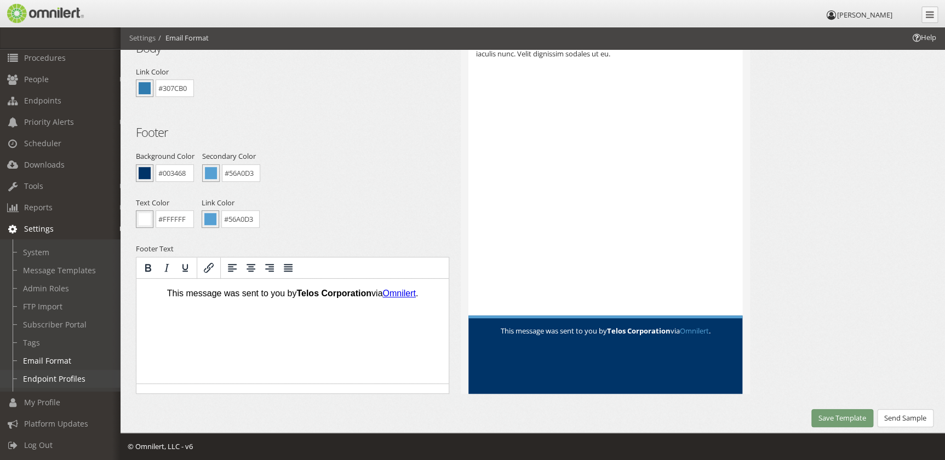
click at [56, 370] on link "Endpoint Profiles" at bounding box center [65, 379] width 130 height 18
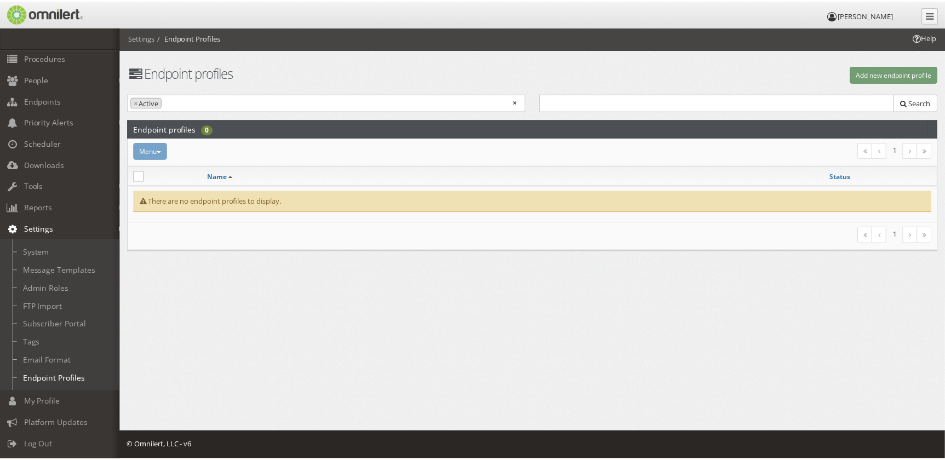
scroll to position [46, 0]
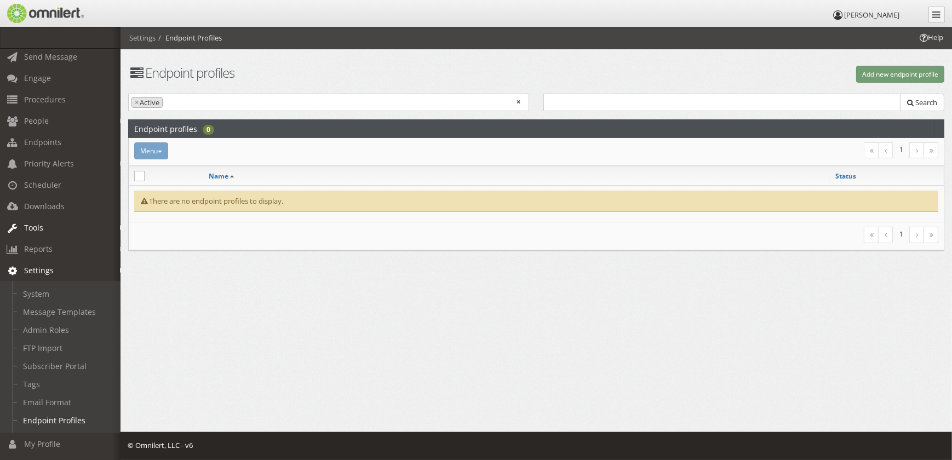
click at [52, 226] on link "Tools" at bounding box center [65, 227] width 130 height 21
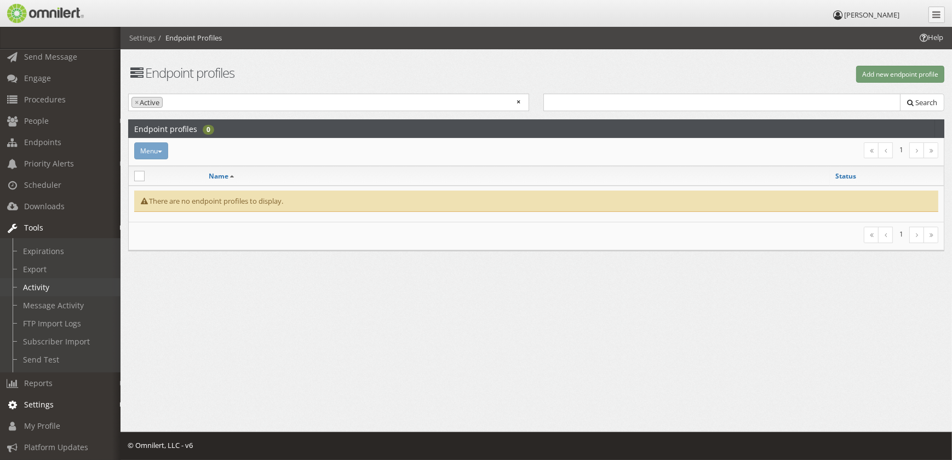
click at [65, 289] on link "Activity" at bounding box center [65, 287] width 130 height 18
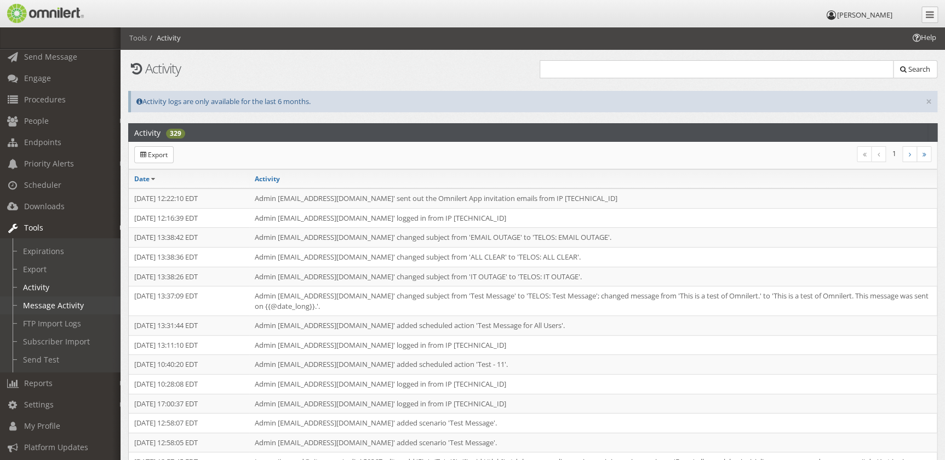
click at [76, 303] on link "Message Activity" at bounding box center [65, 305] width 130 height 18
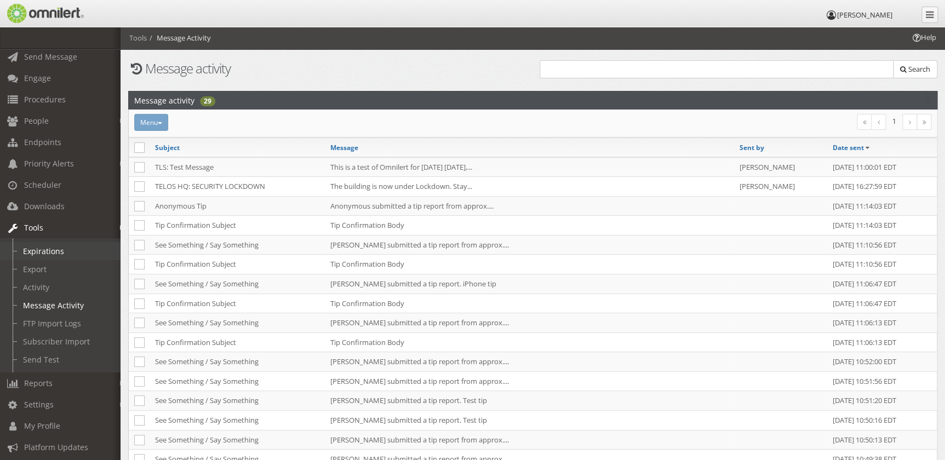
click at [68, 250] on link "Expirations" at bounding box center [65, 251] width 130 height 18
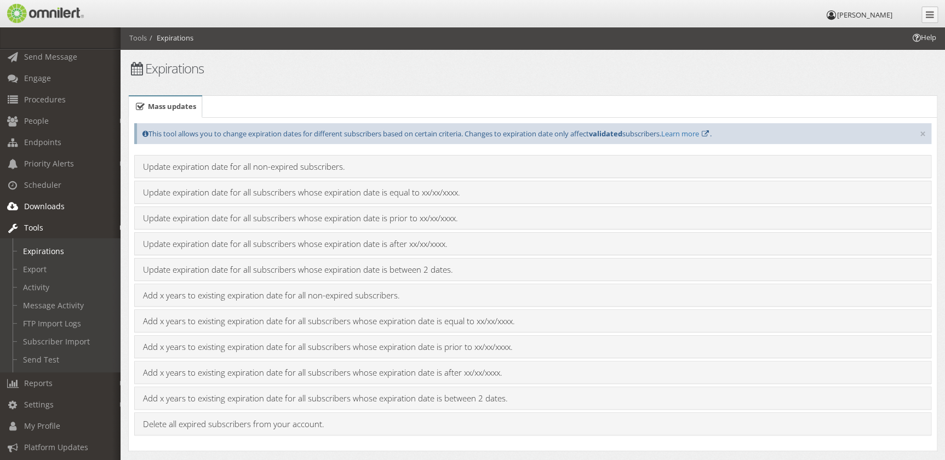
click at [70, 208] on link "Downloads" at bounding box center [65, 206] width 130 height 21
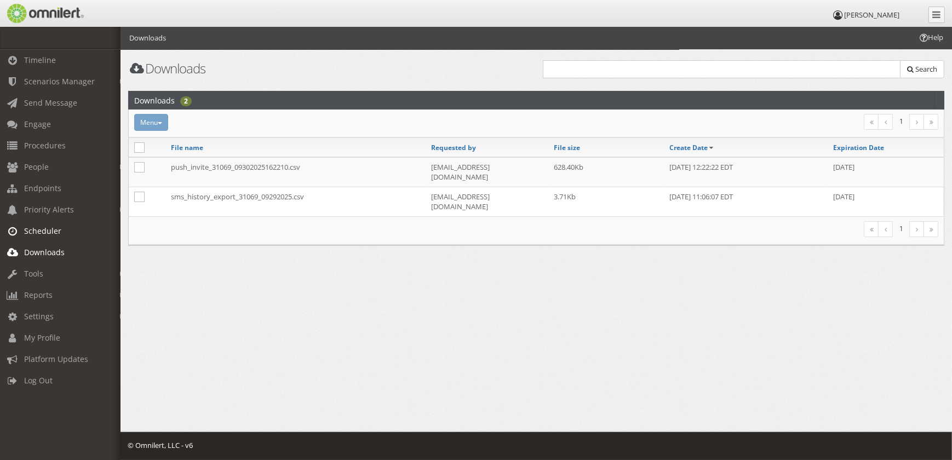
click at [49, 229] on span "Scheduler" at bounding box center [42, 231] width 37 height 10
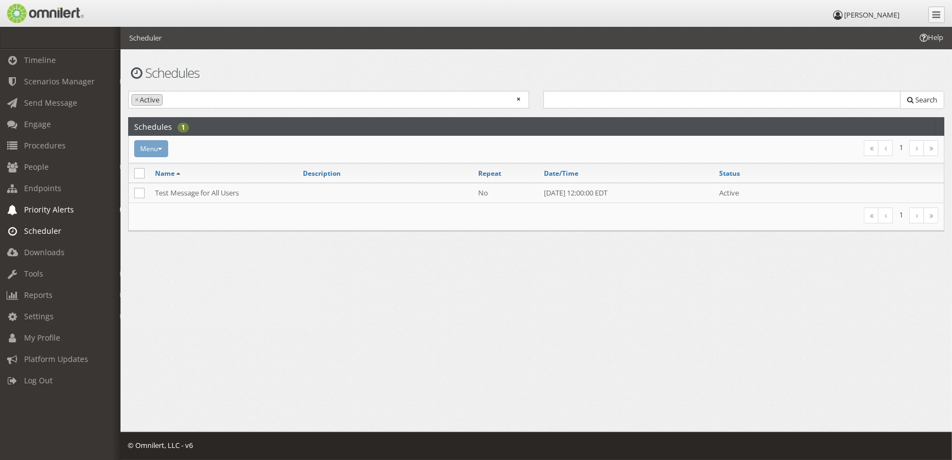
click at [55, 210] on span "Priority Alerts" at bounding box center [49, 209] width 50 height 10
click at [53, 233] on link "Tip Report" at bounding box center [65, 233] width 130 height 18
select select
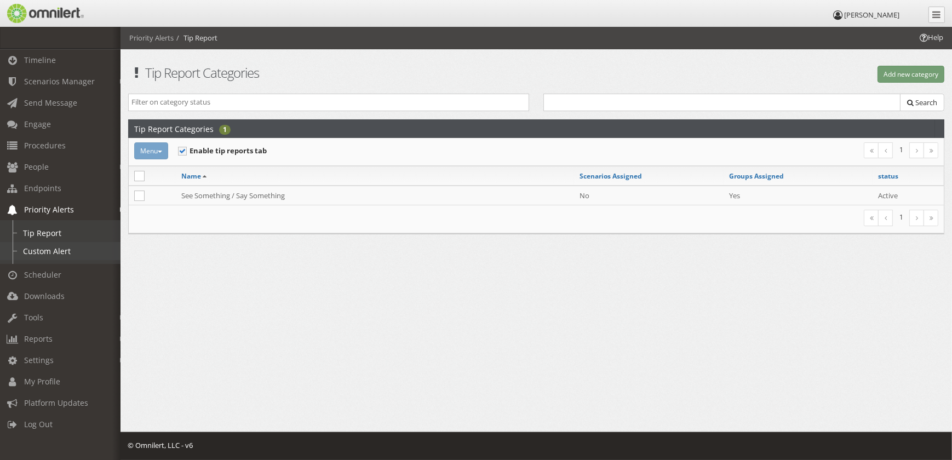
click at [51, 252] on link "Custom Alert" at bounding box center [65, 251] width 130 height 18
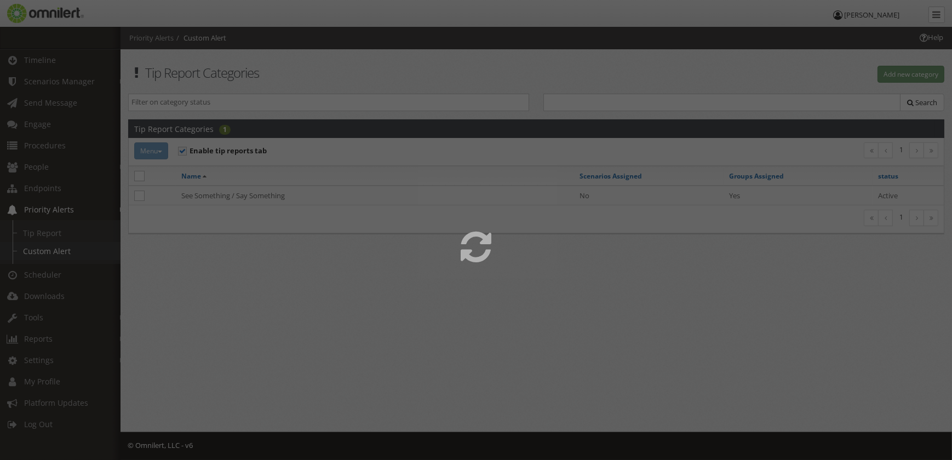
select select
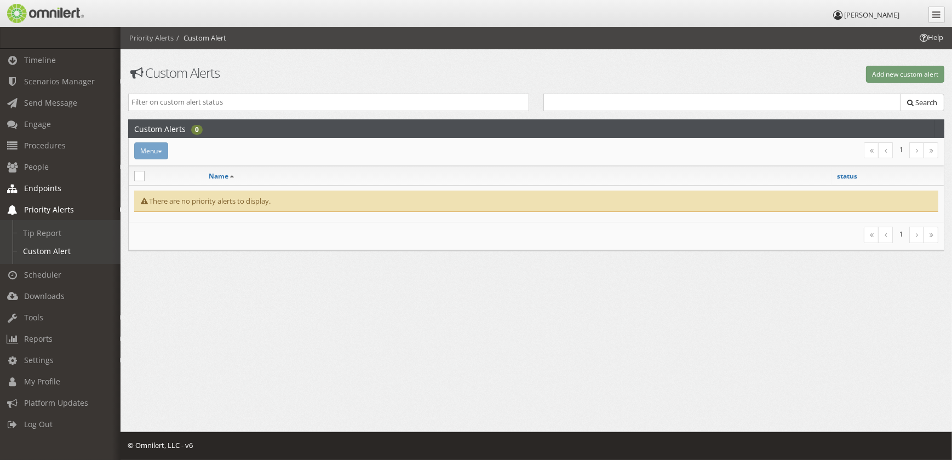
click at [59, 191] on span "Endpoints" at bounding box center [42, 188] width 37 height 10
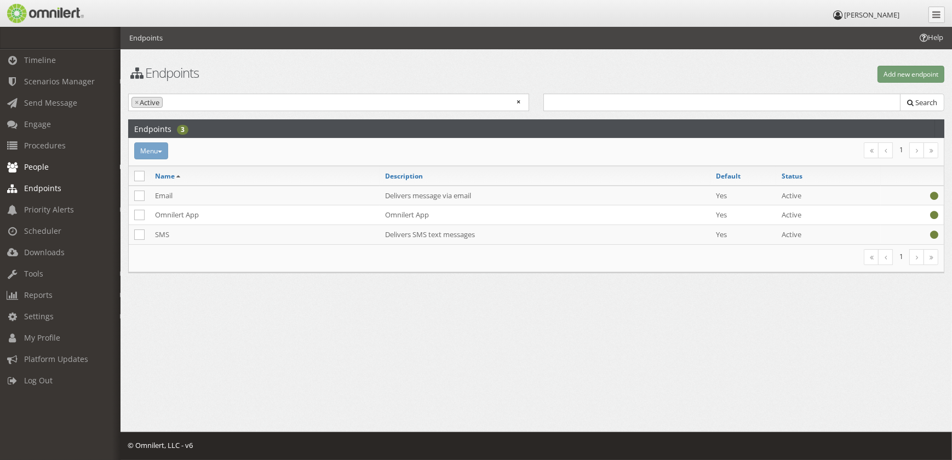
click at [50, 168] on link "People" at bounding box center [65, 166] width 130 height 21
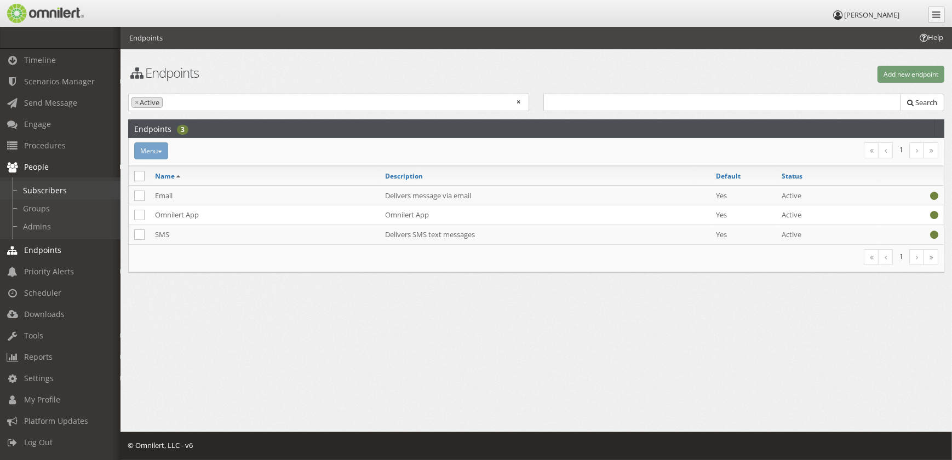
click at [51, 188] on link "Subscribers" at bounding box center [65, 190] width 130 height 18
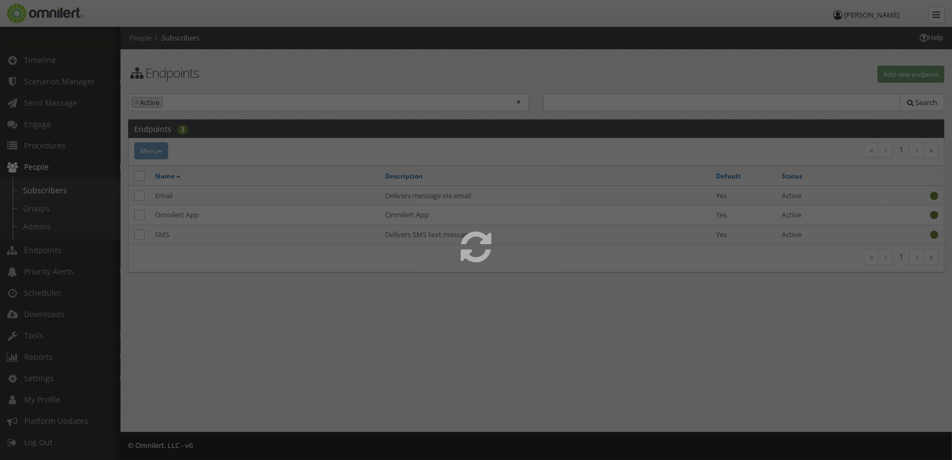
select select
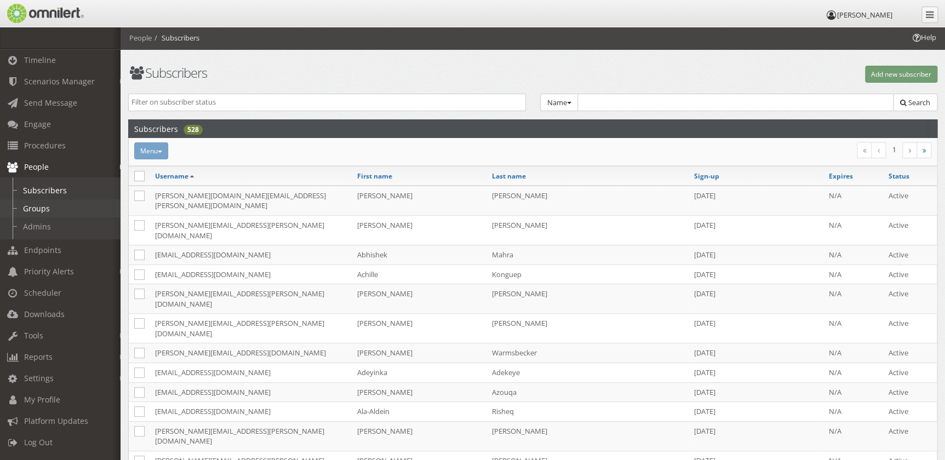
click at [45, 210] on link "Groups" at bounding box center [65, 208] width 130 height 18
select select
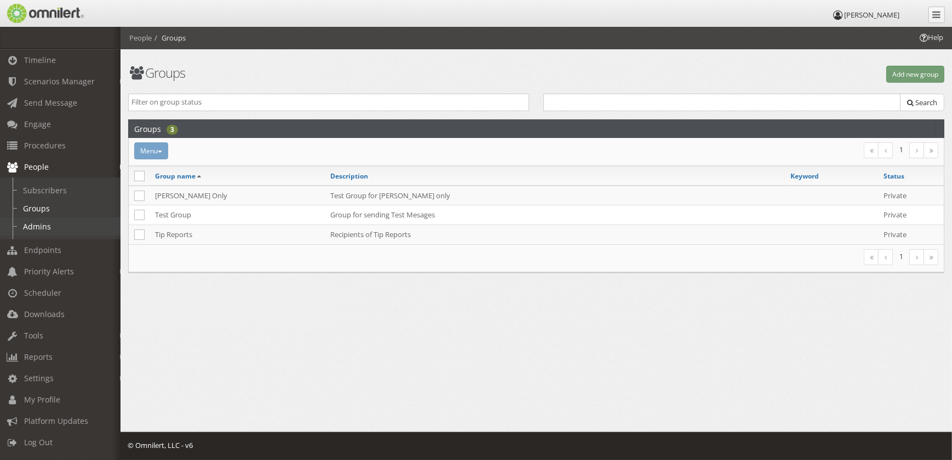
click at [43, 224] on link "Admins" at bounding box center [65, 227] width 130 height 18
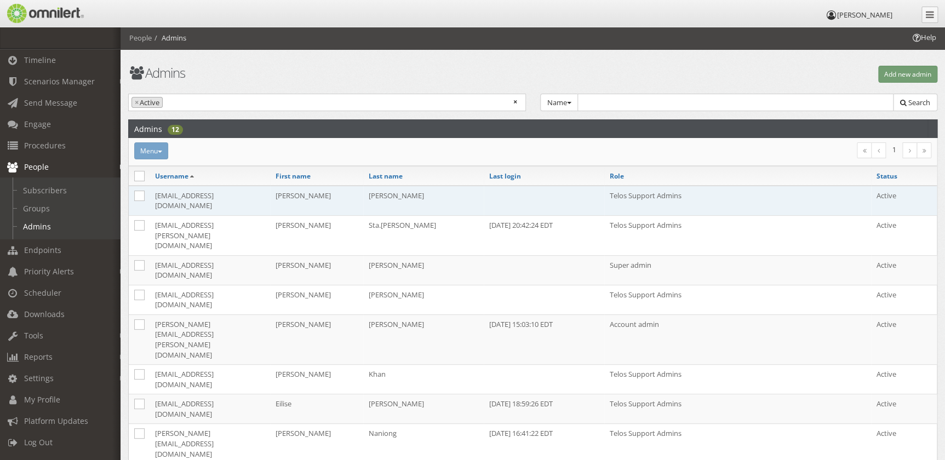
click at [213, 199] on td "[EMAIL_ADDRESS][DOMAIN_NAME]" at bounding box center [210, 201] width 121 height 30
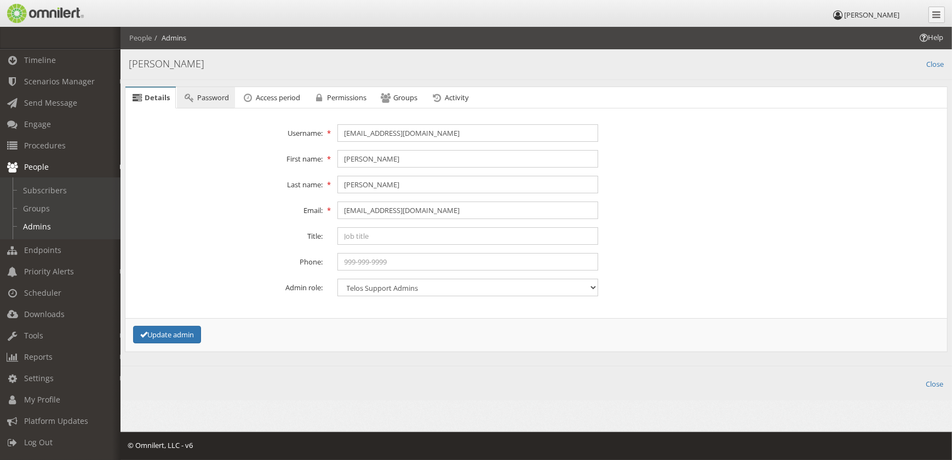
click at [230, 98] on link "Password" at bounding box center [206, 98] width 58 height 22
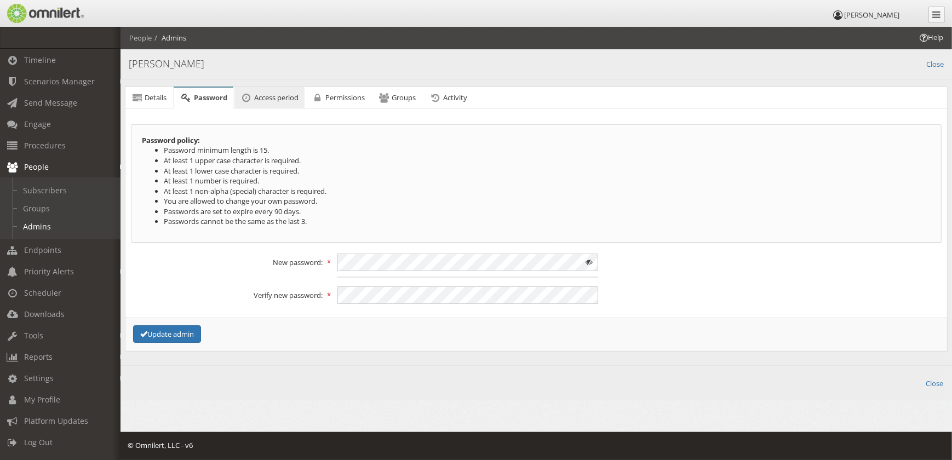
click at [269, 98] on span "Access period" at bounding box center [276, 98] width 44 height 10
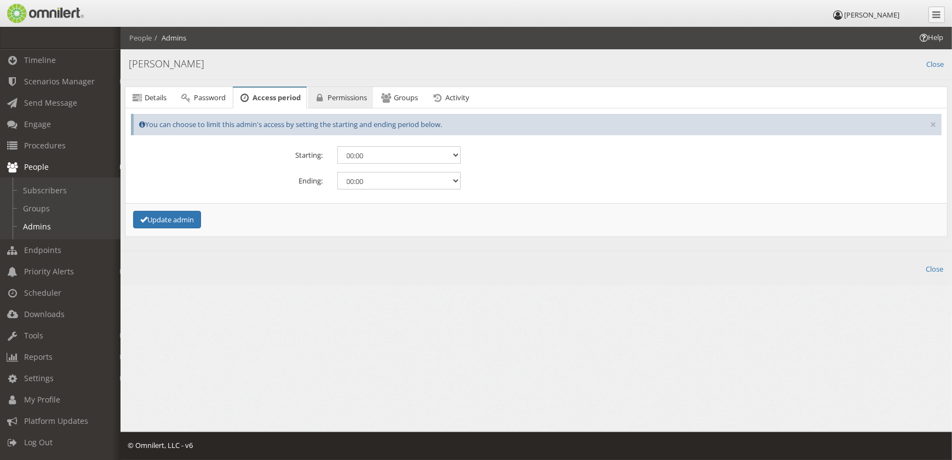
click at [351, 96] on span "Permissions" at bounding box center [347, 98] width 39 height 10
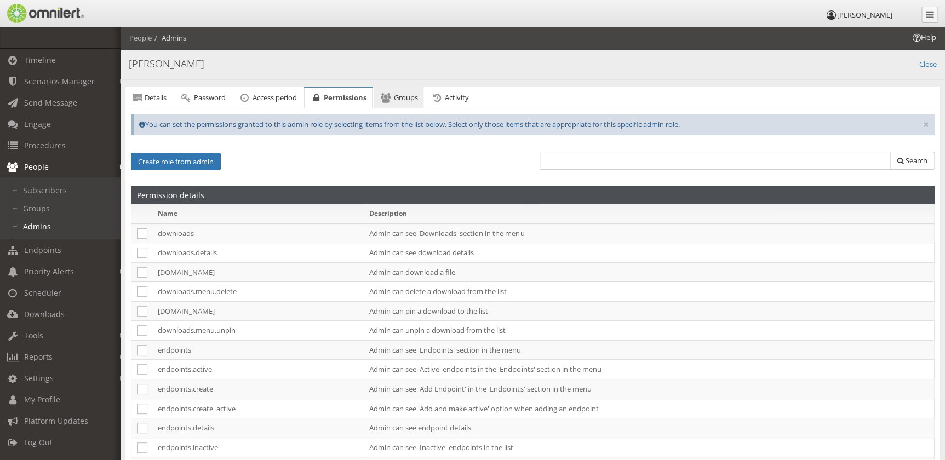
click at [418, 95] on span "Groups" at bounding box center [405, 98] width 24 height 10
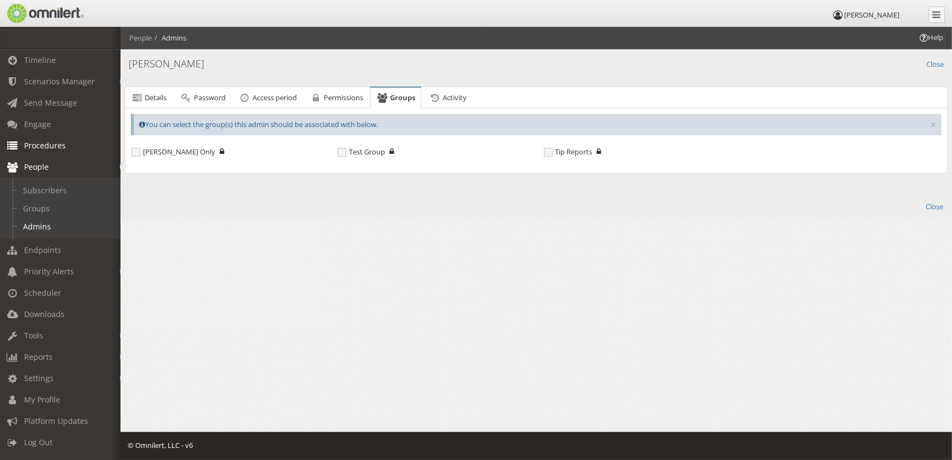
click at [37, 145] on span "Procedures" at bounding box center [45, 145] width 42 height 10
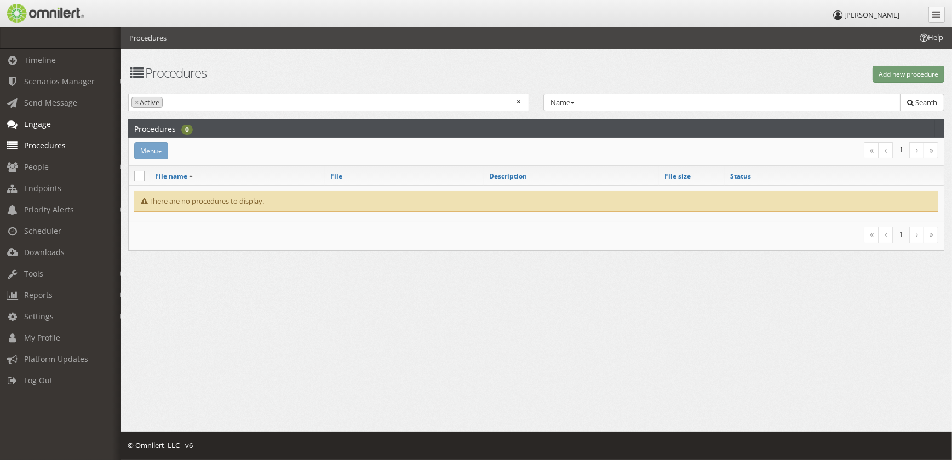
click at [47, 125] on span "Engage" at bounding box center [37, 124] width 27 height 10
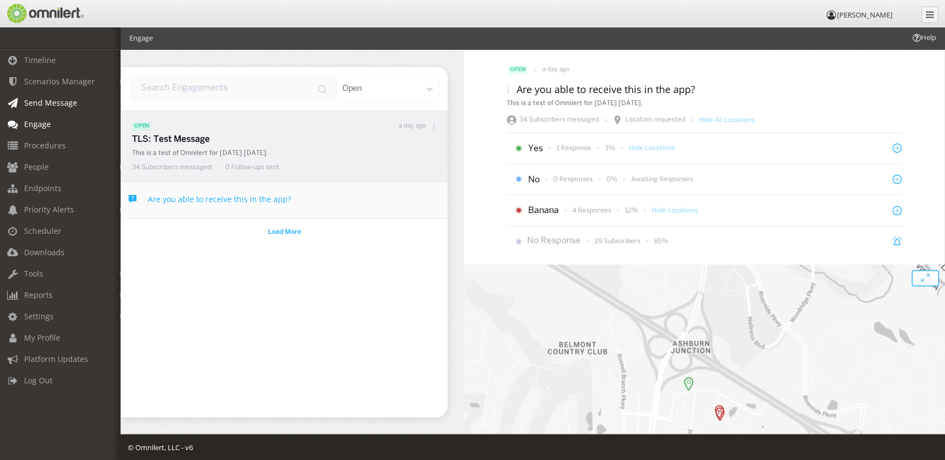
click at [44, 108] on link "Send Message" at bounding box center [65, 102] width 130 height 21
select select
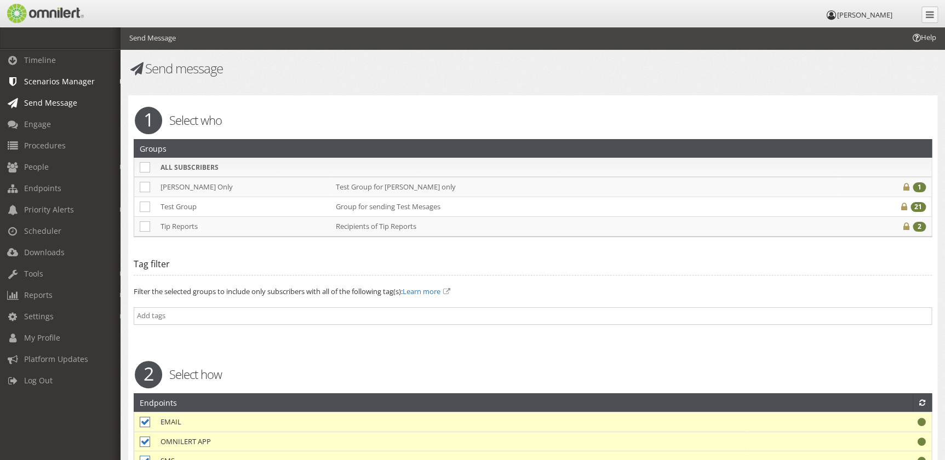
click at [50, 85] on span "Scenarios Manager" at bounding box center [59, 81] width 71 height 10
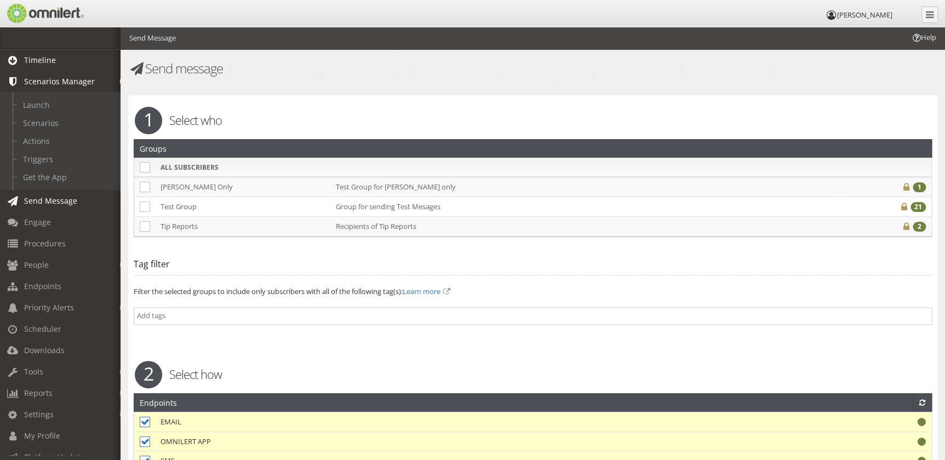
click at [55, 67] on link "Timeline" at bounding box center [65, 59] width 130 height 21
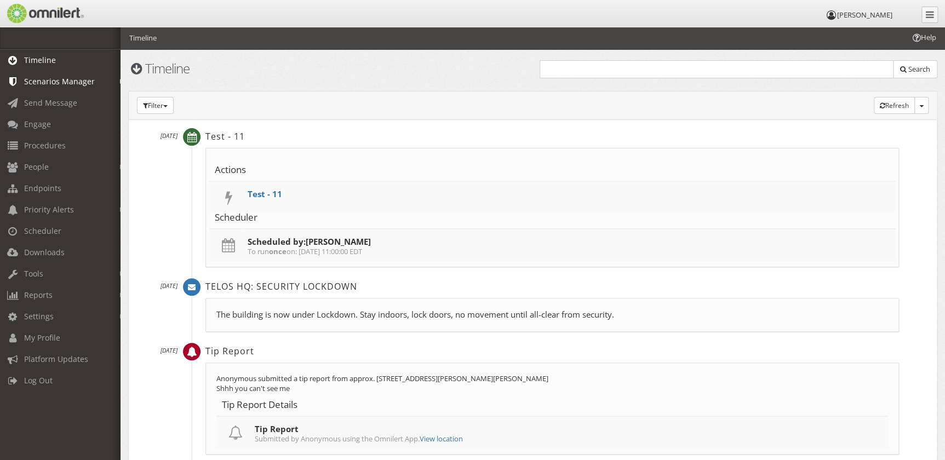
click at [47, 84] on span "Scenarios Manager" at bounding box center [59, 81] width 71 height 10
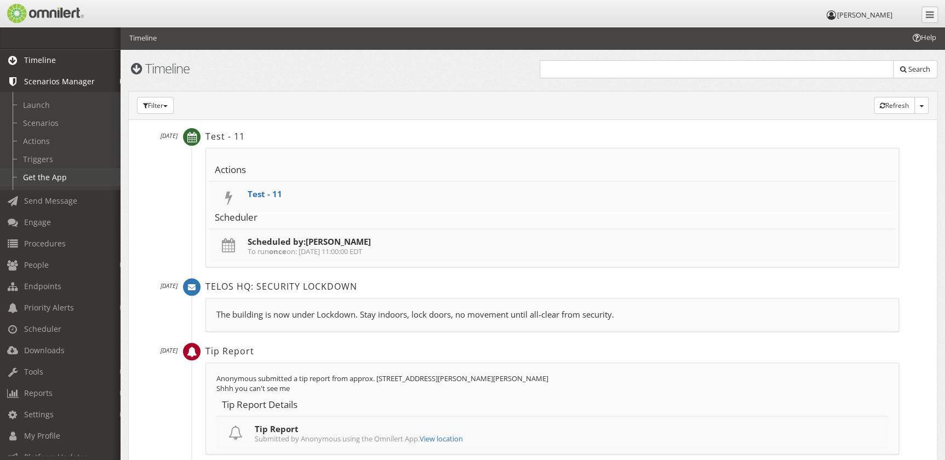
click at [42, 175] on link "Get the App" at bounding box center [65, 177] width 130 height 18
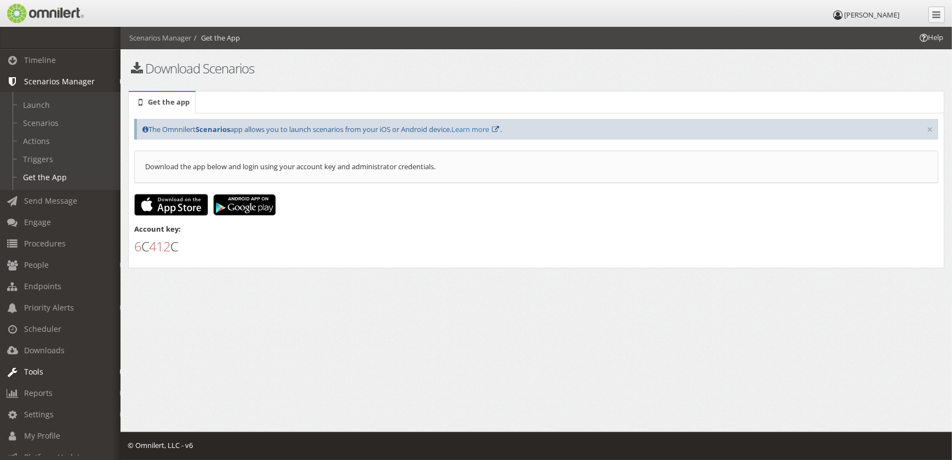
click at [75, 372] on link "Tools" at bounding box center [65, 371] width 130 height 21
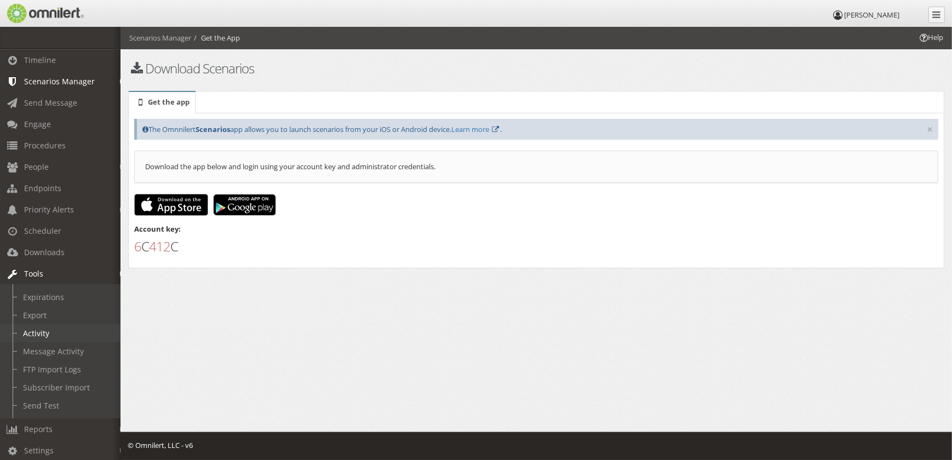
click at [62, 334] on link "Activity" at bounding box center [65, 333] width 130 height 18
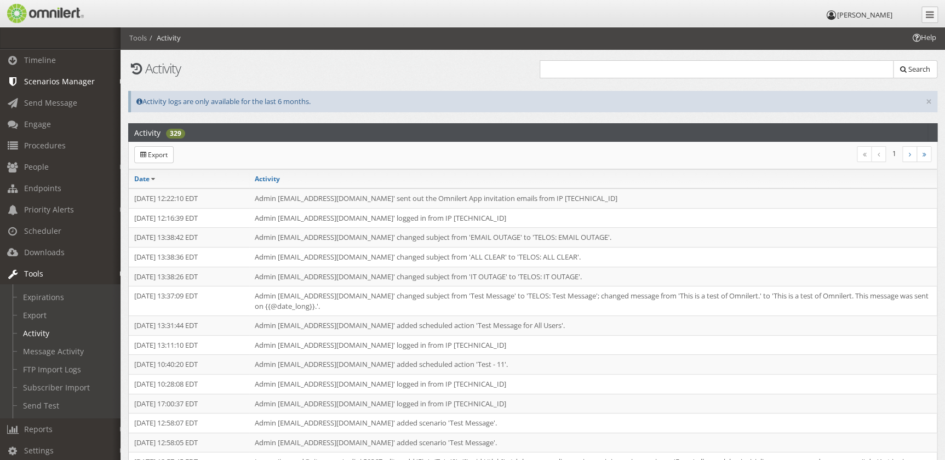
click at [76, 79] on span "Scenarios Manager" at bounding box center [59, 81] width 71 height 10
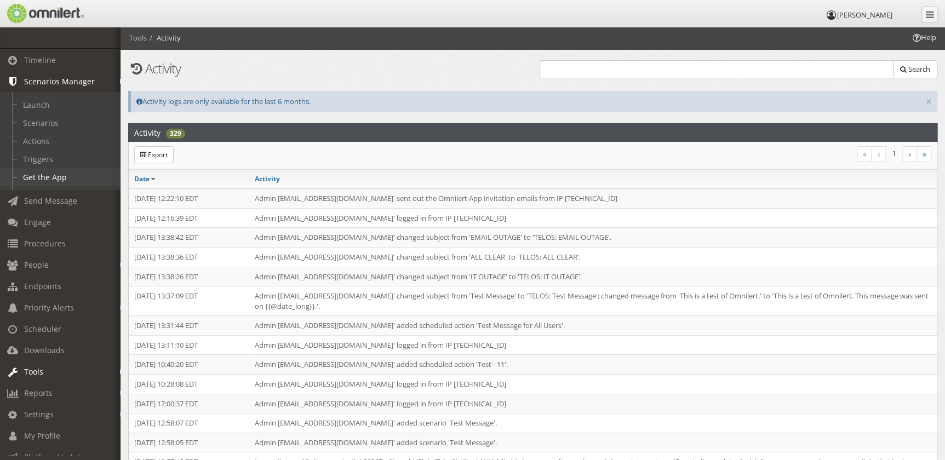
click at [56, 182] on link "Get the App" at bounding box center [65, 177] width 130 height 18
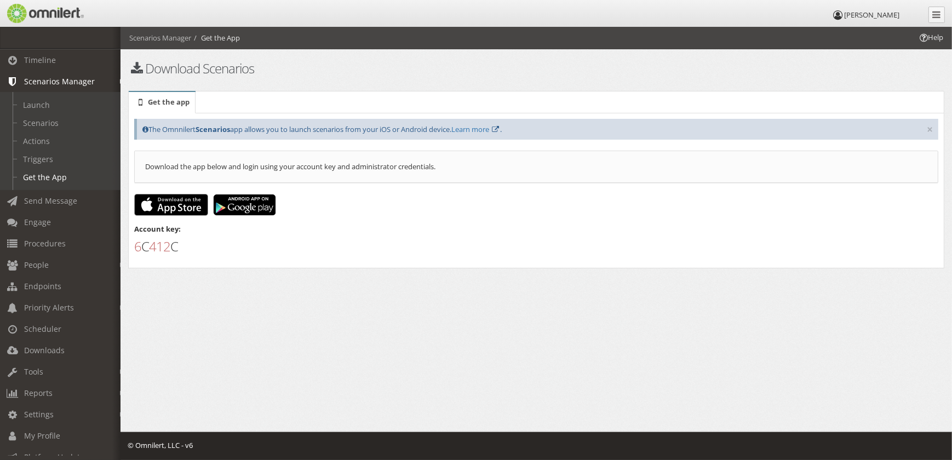
click at [844, 13] on icon at bounding box center [838, 15] width 12 height 7
click at [866, 12] on span "[PERSON_NAME]" at bounding box center [871, 15] width 55 height 10
click at [941, 20] on link at bounding box center [937, 15] width 16 height 16
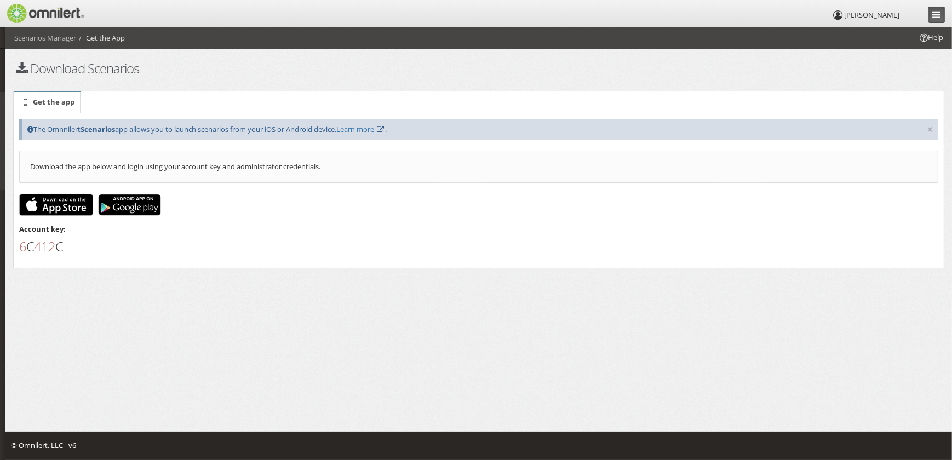
click at [926, 19] on div "[PERSON_NAME]" at bounding box center [885, 13] width 120 height 27
click at [932, 19] on link at bounding box center [937, 15] width 16 height 16
